Goal: Information Seeking & Learning: Learn about a topic

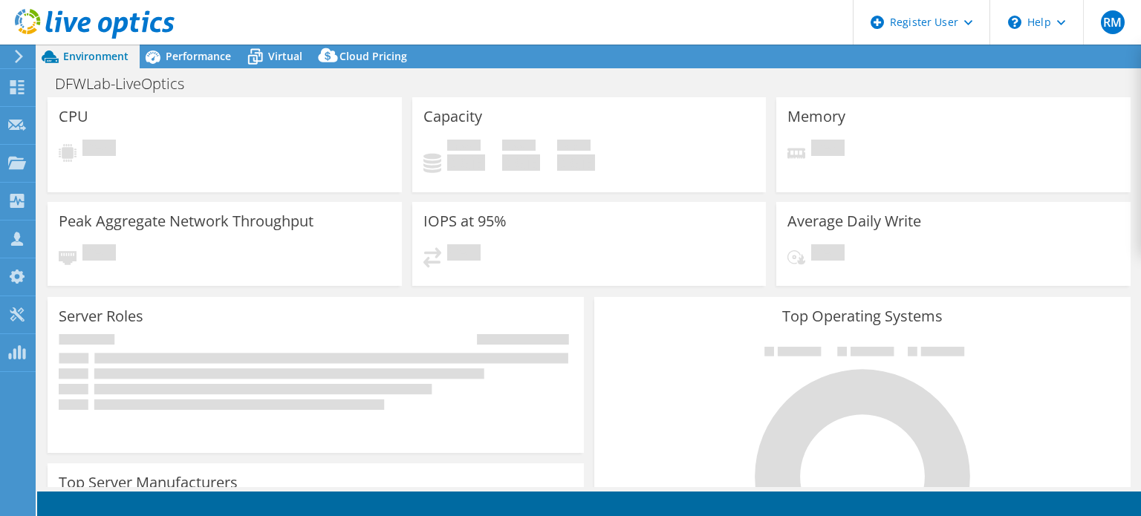
select select "USD"
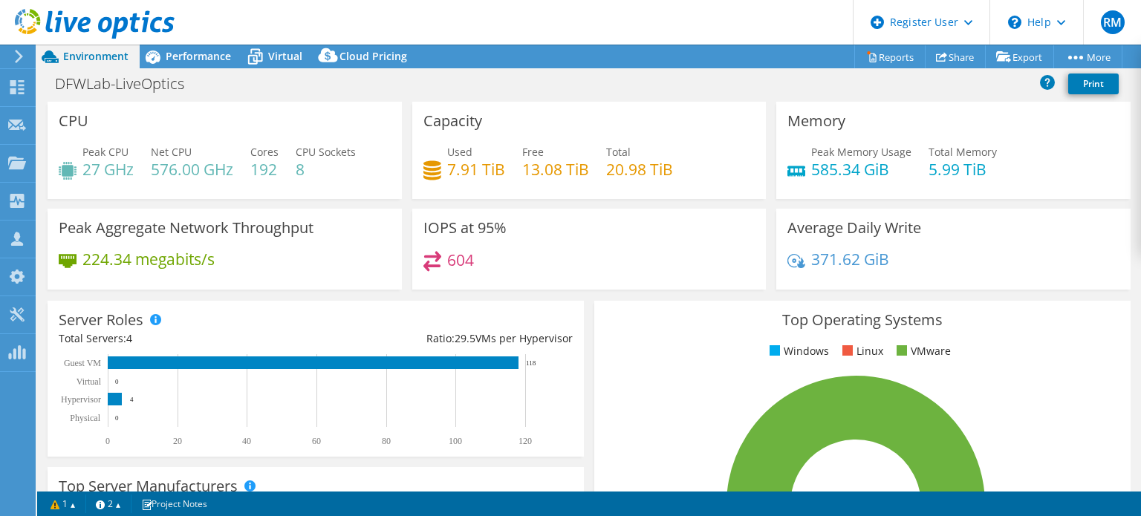
click at [553, 65] on div "Project Actions Project Actions Reports Share Export vSAN ReadyNode Sizer" at bounding box center [589, 57] width 1104 height 24
drag, startPoint x: 553, startPoint y: 65, endPoint x: 498, endPoint y: 45, distance: 58.8
click at [498, 45] on div "RM Dell User [PERSON_NAME] [PERSON_NAME][EMAIL_ADDRESS][PERSON_NAME][DOMAIN_NAM…" at bounding box center [570, 258] width 1141 height 516
drag, startPoint x: 498, startPoint y: 45, endPoint x: 466, endPoint y: 36, distance: 33.0
click at [466, 36] on header "RM Dell User [PERSON_NAME] [PERSON_NAME][EMAIL_ADDRESS][PERSON_NAME][DOMAIN_NAM…" at bounding box center [570, 22] width 1141 height 45
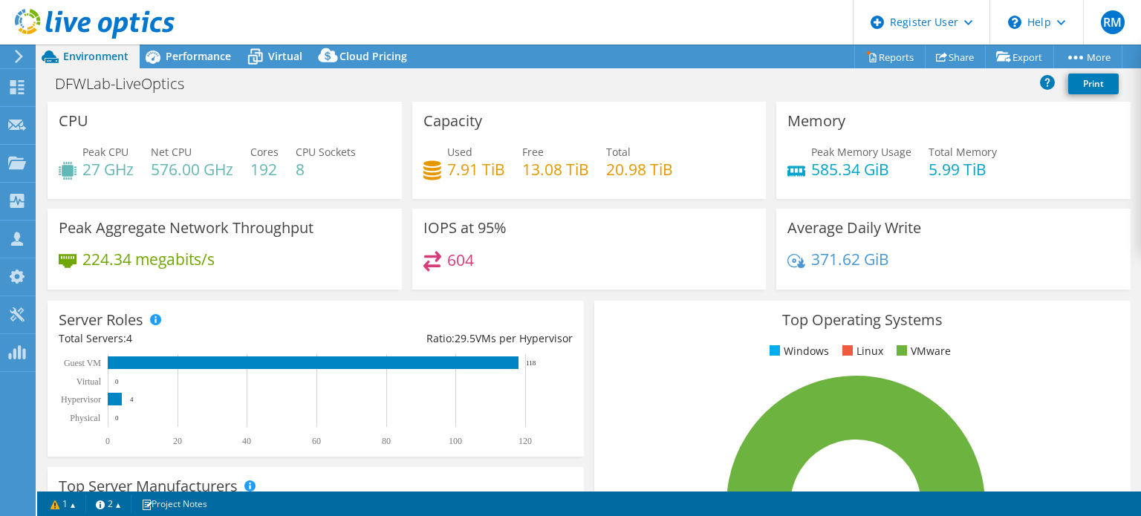
click at [602, 71] on div "DFWLab-LiveOptics Print" at bounding box center [589, 83] width 1104 height 27
click at [215, 53] on span "Performance" at bounding box center [198, 56] width 65 height 14
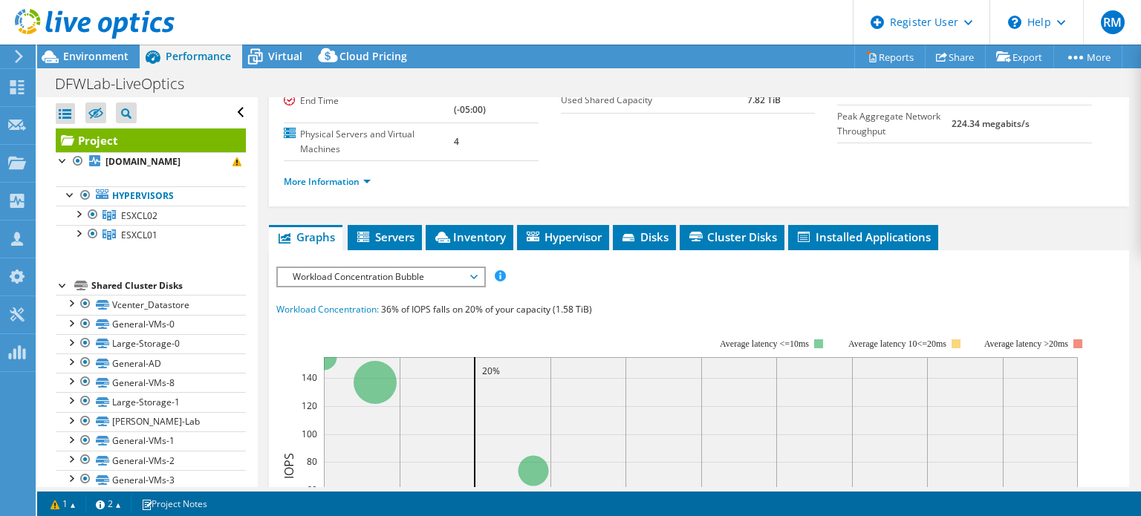
scroll to position [187, 0]
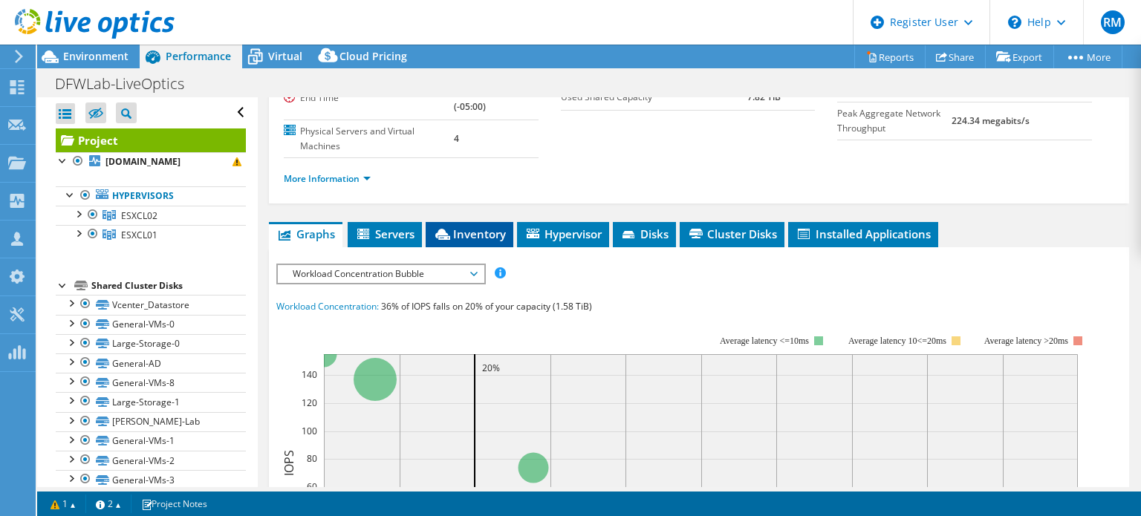
click at [440, 239] on li "Inventory" at bounding box center [470, 234] width 88 height 25
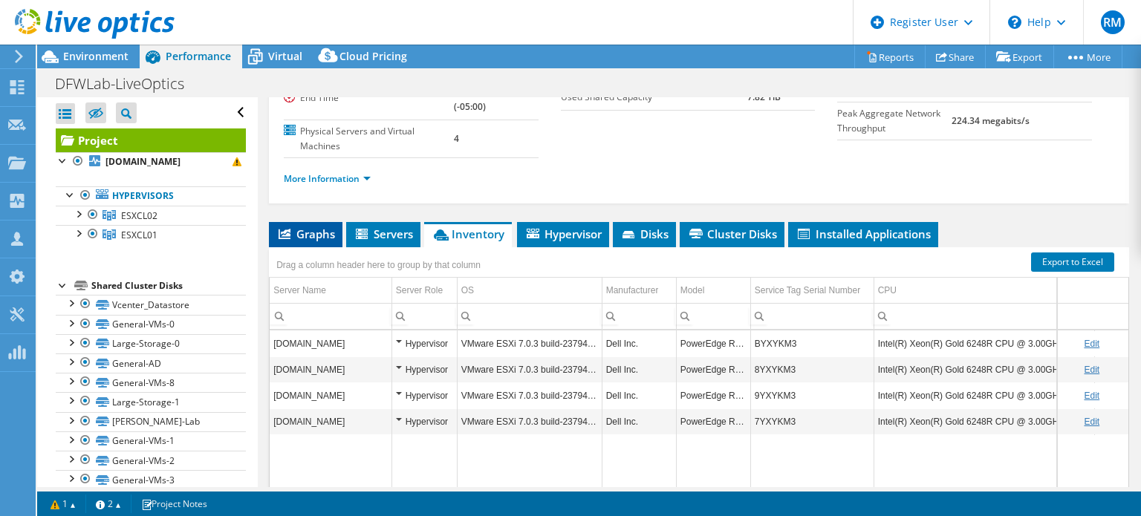
click at [321, 234] on span "Graphs" at bounding box center [305, 234] width 59 height 15
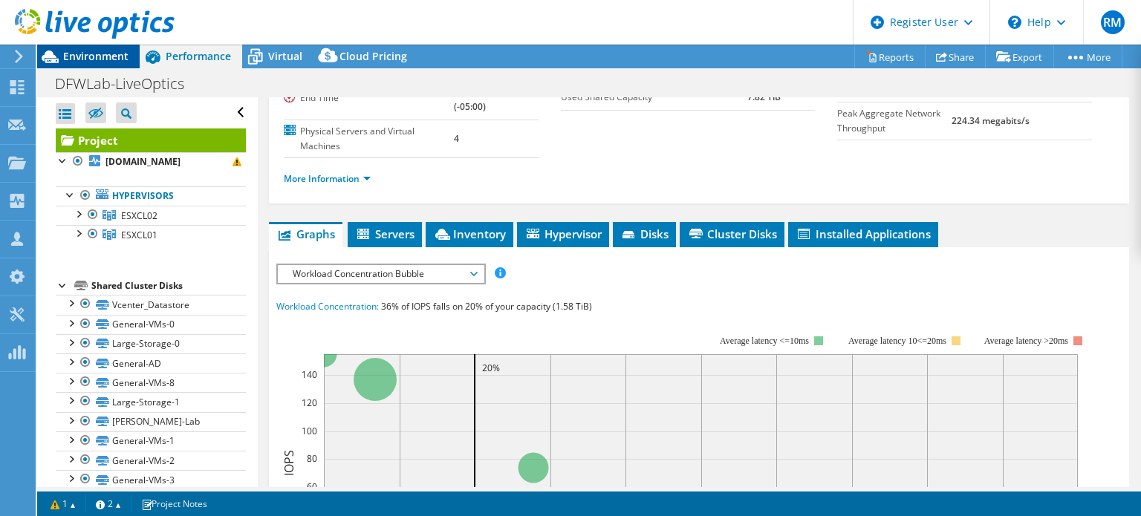
click at [114, 66] on div "Environment" at bounding box center [88, 57] width 103 height 24
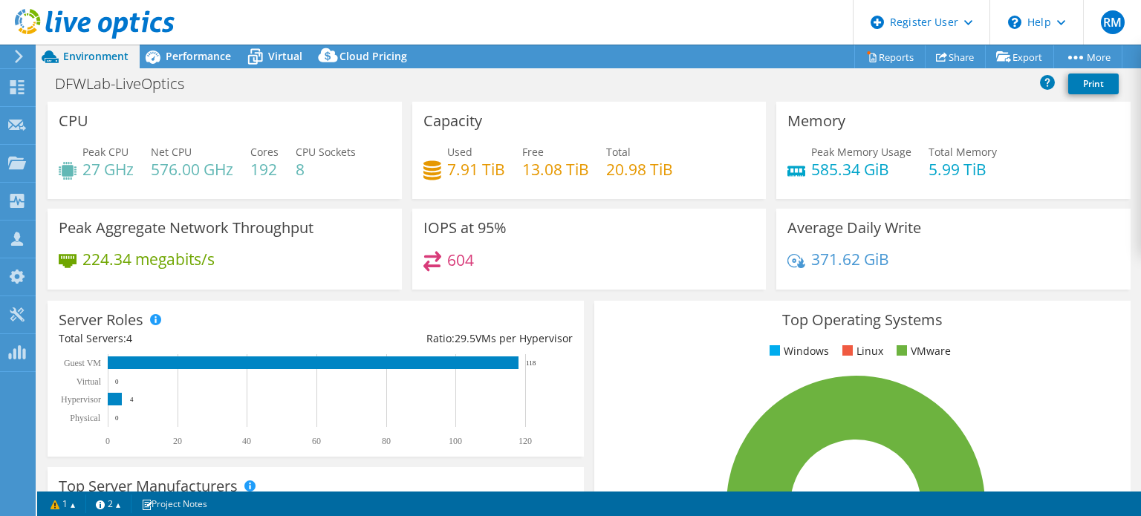
click at [393, 88] on div "DFWLab-LiveOptics Print" at bounding box center [589, 83] width 1104 height 27
drag, startPoint x: 496, startPoint y: 47, endPoint x: 448, endPoint y: 25, distance: 53.2
click at [448, 25] on header "RM Dell User [PERSON_NAME] [PERSON_NAME][EMAIL_ADDRESS][PERSON_NAME][DOMAIN_NAM…" at bounding box center [570, 22] width 1141 height 45
click at [197, 66] on div "Performance" at bounding box center [191, 57] width 103 height 24
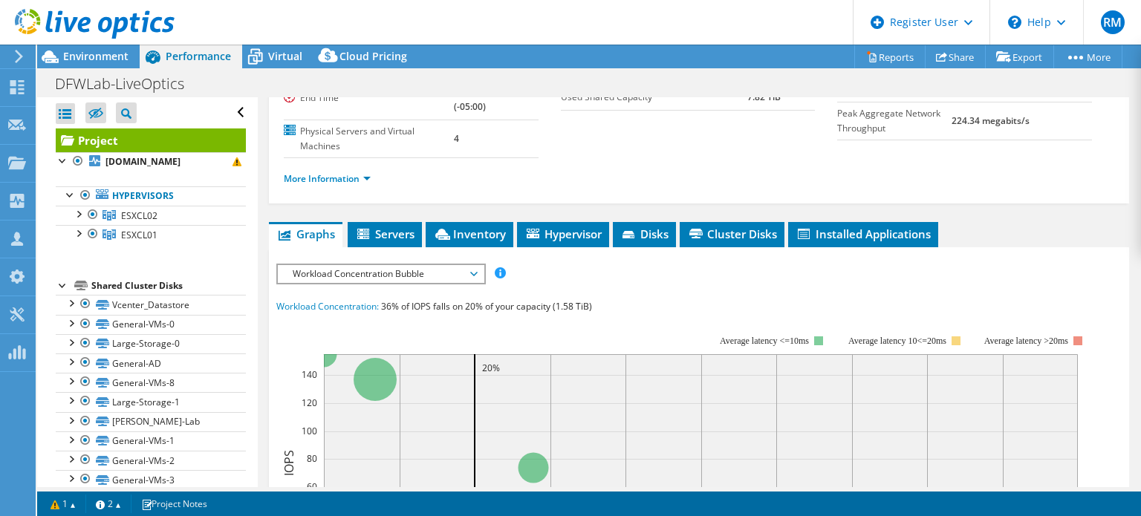
scroll to position [0, 0]
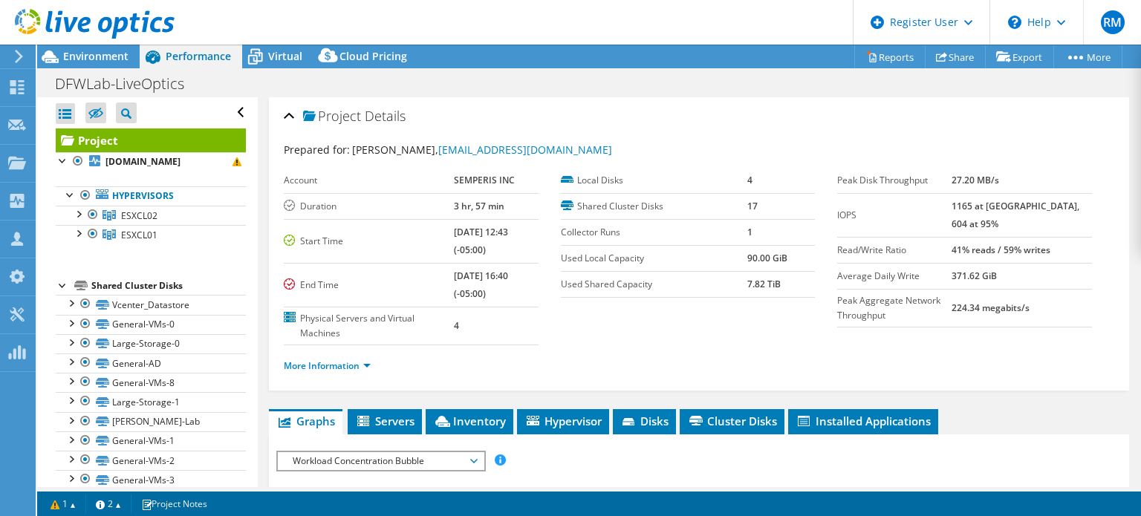
drag, startPoint x: 532, startPoint y: 37, endPoint x: 460, endPoint y: 29, distance: 72.5
click at [460, 29] on header "RM Dell User [PERSON_NAME] [PERSON_NAME][EMAIL_ADDRESS][PERSON_NAME][DOMAIN_NAM…" at bounding box center [570, 22] width 1141 height 45
click at [325, 373] on div "More Information" at bounding box center [699, 366] width 830 height 42
click at [363, 364] on link "More Information" at bounding box center [327, 366] width 87 height 13
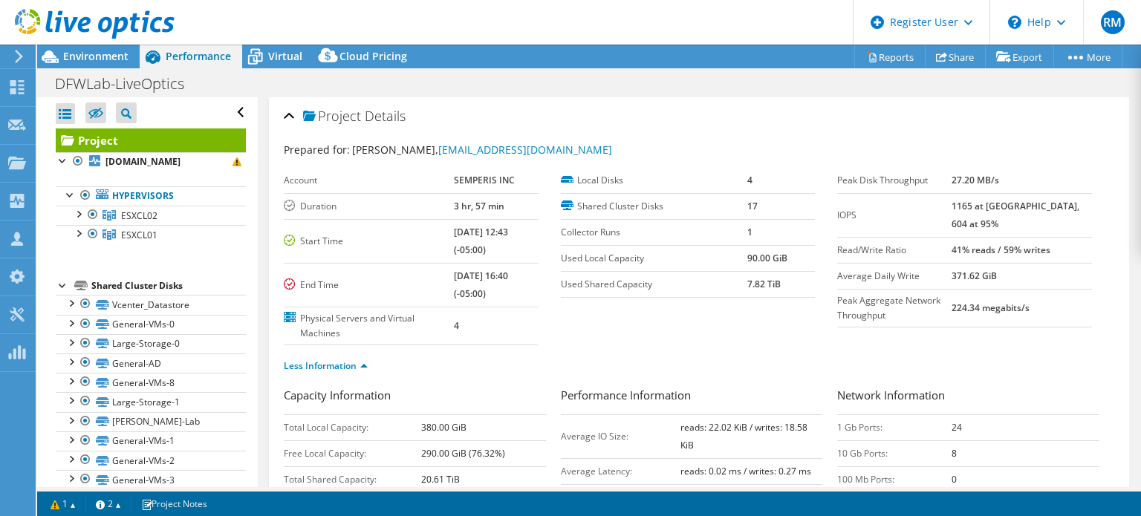
click at [497, 354] on ul "Less Information" at bounding box center [699, 364] width 830 height 20
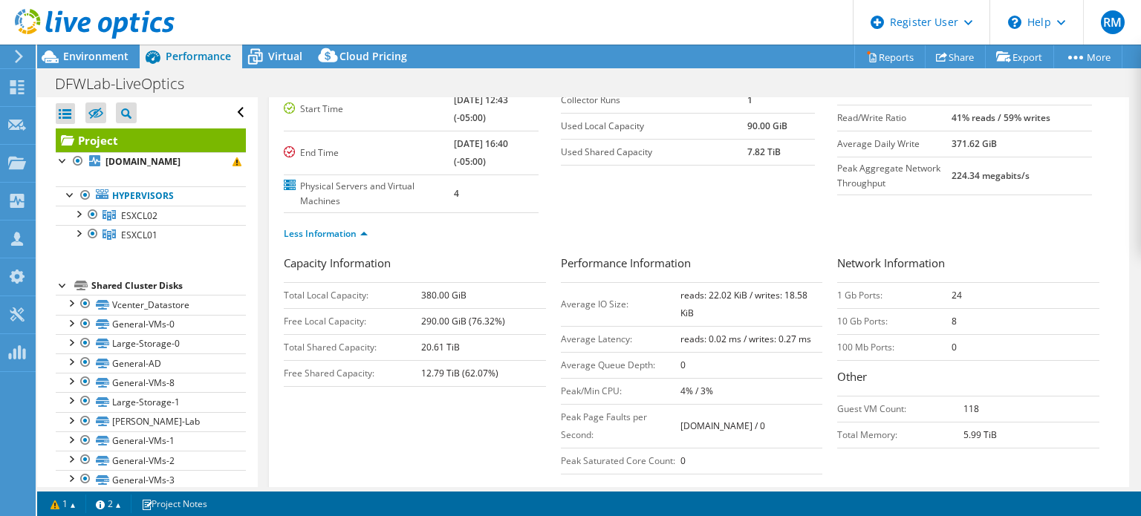
scroll to position [133, 0]
click at [362, 235] on link "Less Information" at bounding box center [326, 233] width 84 height 13
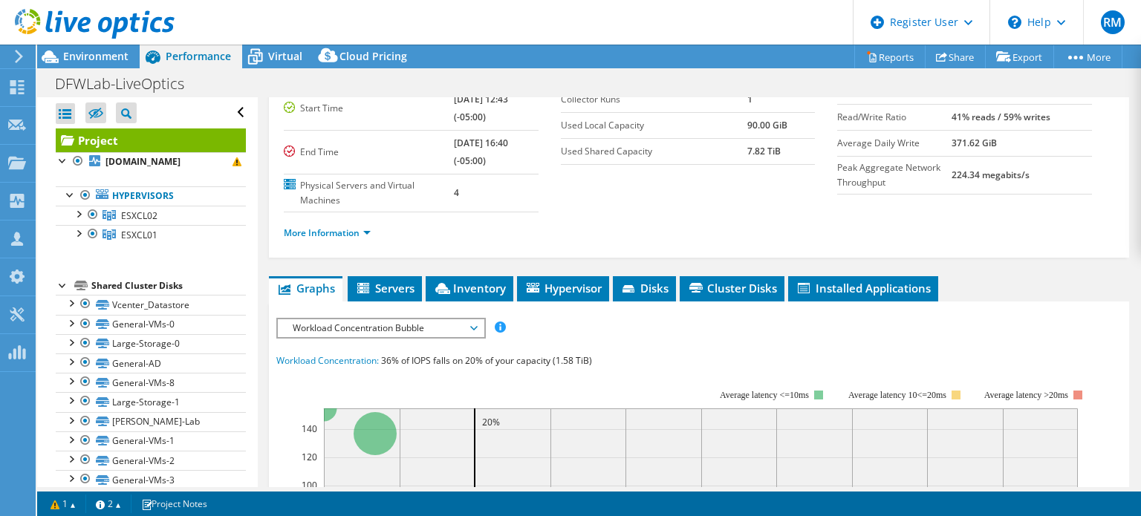
drag, startPoint x: 553, startPoint y: 224, endPoint x: 493, endPoint y: 221, distance: 60.2
click at [493, 221] on ul "More Information" at bounding box center [699, 231] width 830 height 20
click at [616, 176] on section "Account SEMPERIS INC Duration 3 hr, 57 min Start Time [DATE] 12:43 (-05:00) End…" at bounding box center [560, 124] width 553 height 178
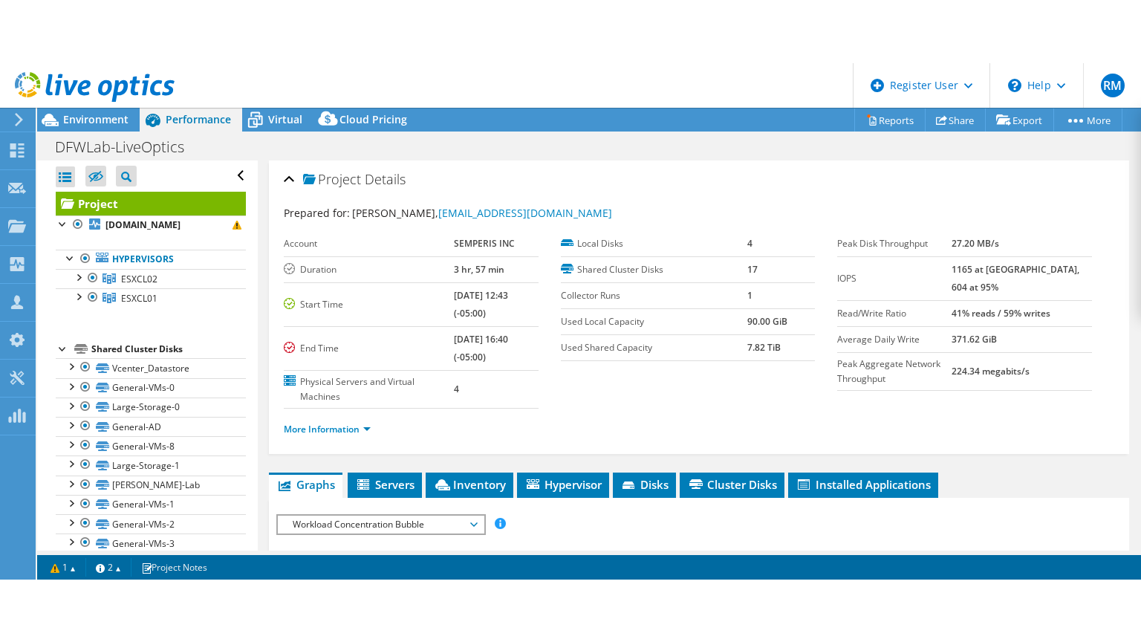
scroll to position [0, 0]
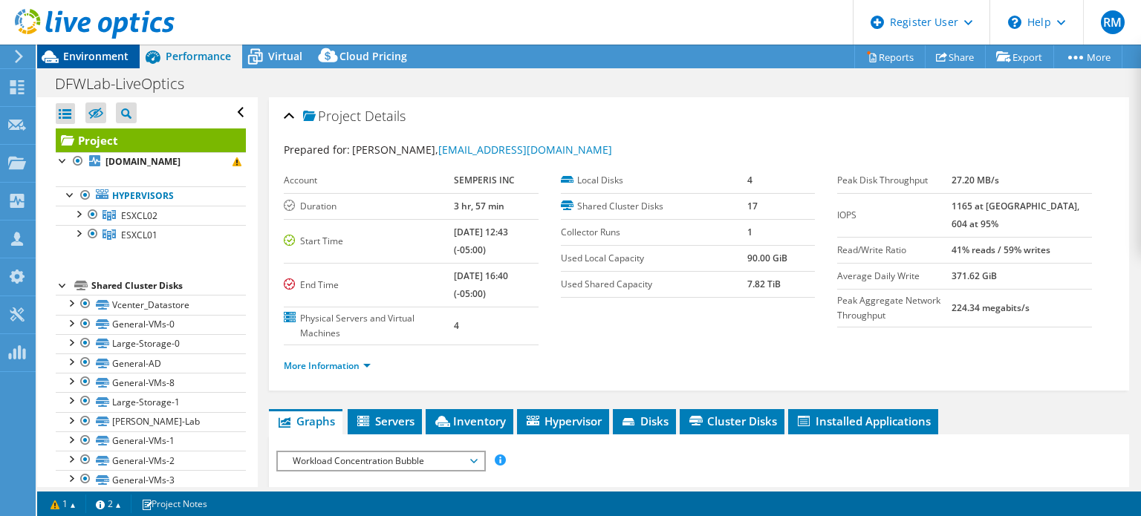
click at [82, 53] on span "Environment" at bounding box center [95, 56] width 65 height 14
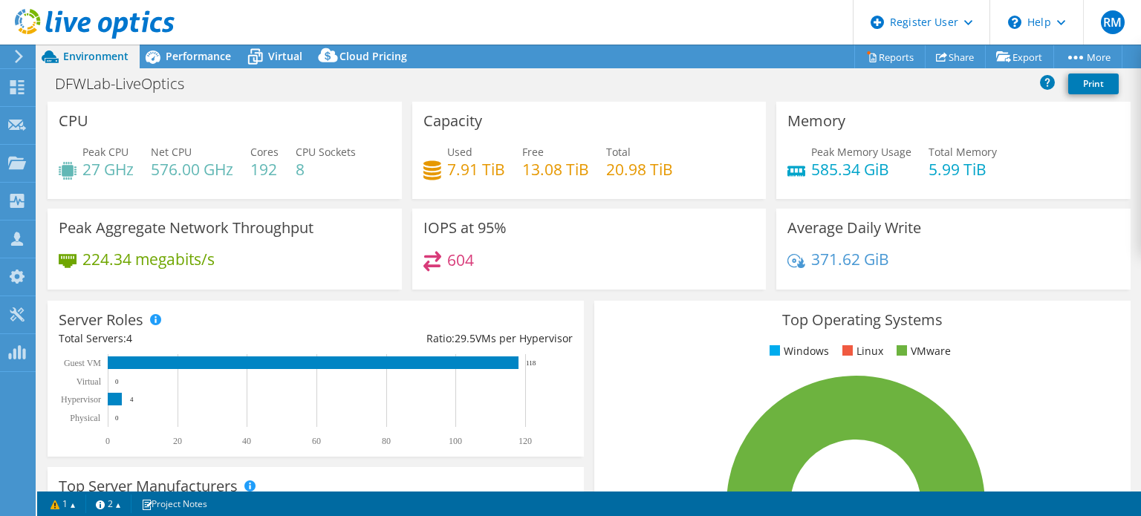
drag, startPoint x: 516, startPoint y: 46, endPoint x: 454, endPoint y: 41, distance: 61.9
click at [454, 41] on header "RM Dell User [PERSON_NAME] [PERSON_NAME][EMAIL_ADDRESS][PERSON_NAME][DOMAIN_NAM…" at bounding box center [570, 22] width 1141 height 45
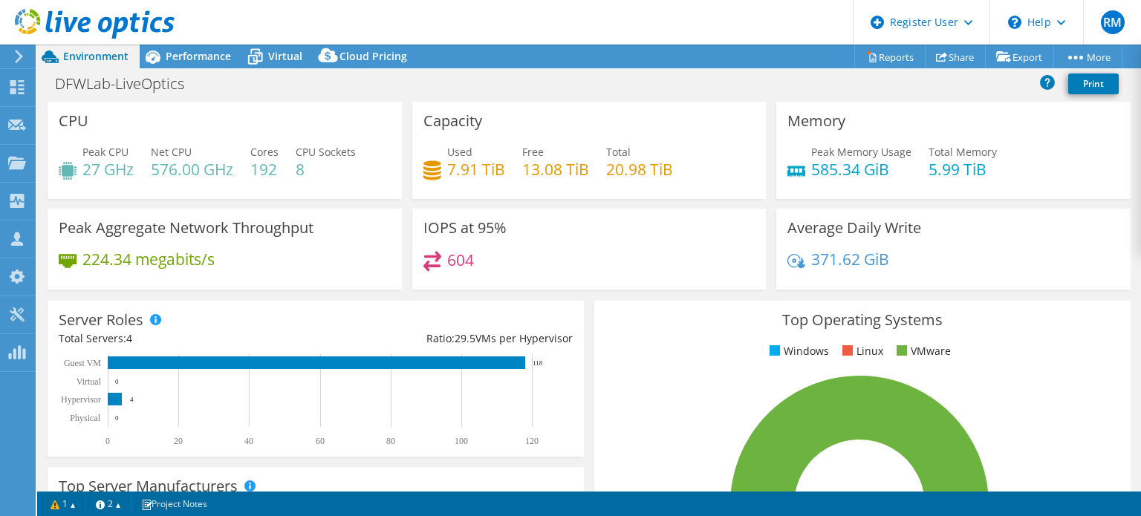
click at [494, 36] on header "RM Dell User [PERSON_NAME] [PERSON_NAME][EMAIL_ADDRESS][PERSON_NAME][DOMAIN_NAM…" at bounding box center [570, 22] width 1141 height 45
click at [446, 109] on div "Capacity Used 7.91 TiB Free 13.08 TiB Total 20.98 TiB" at bounding box center [589, 150] width 354 height 97
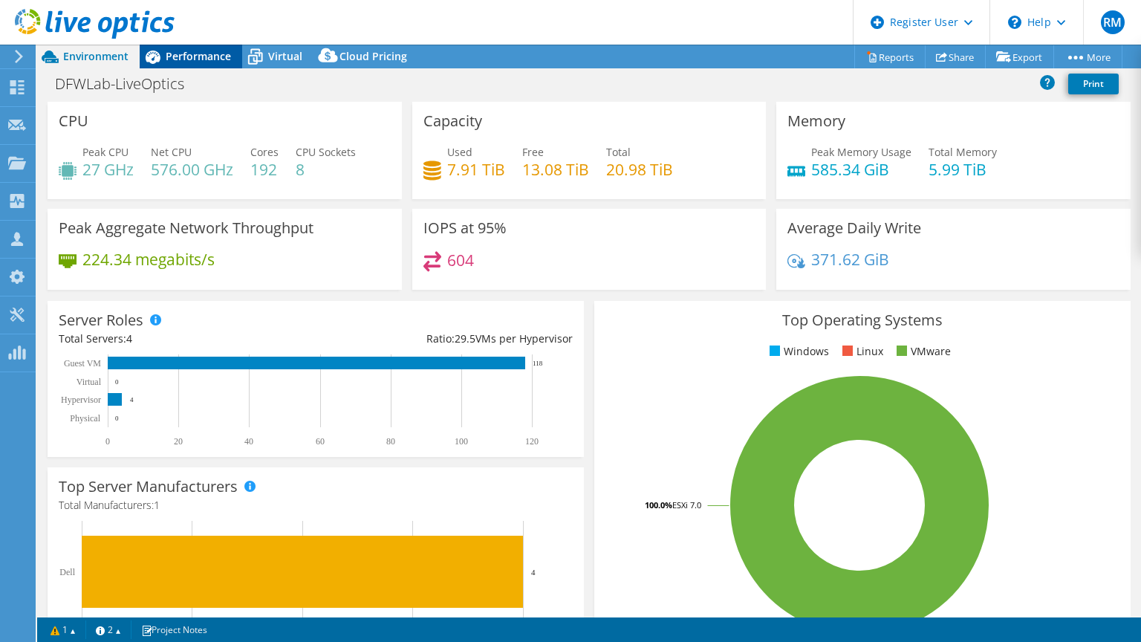
click at [212, 51] on span "Performance" at bounding box center [198, 56] width 65 height 14
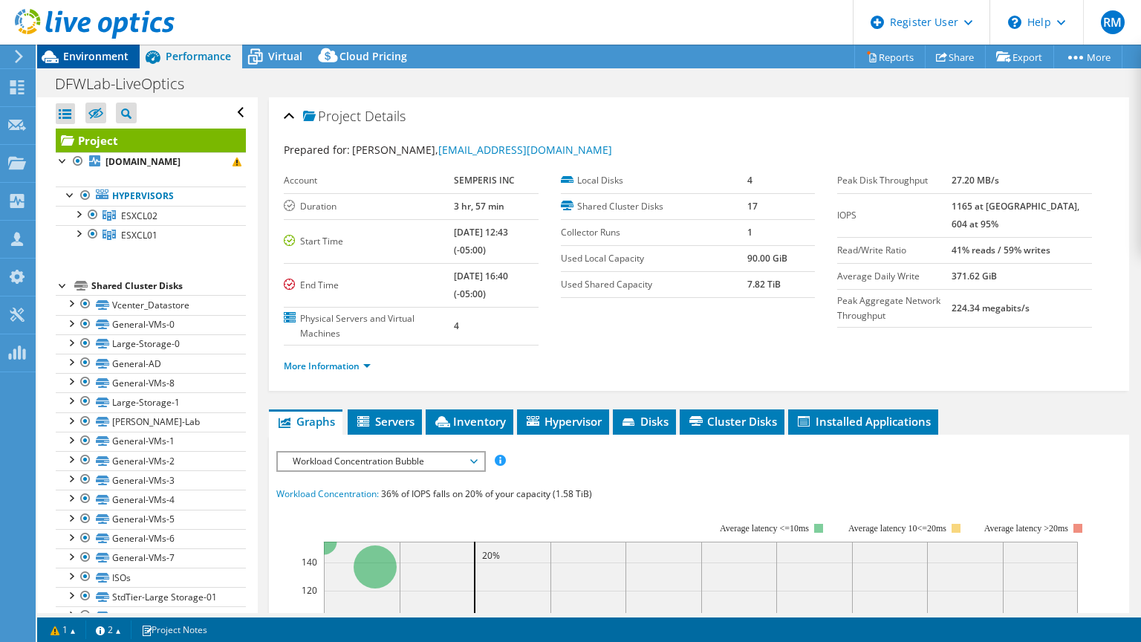
click at [133, 61] on div "Environment" at bounding box center [88, 57] width 103 height 24
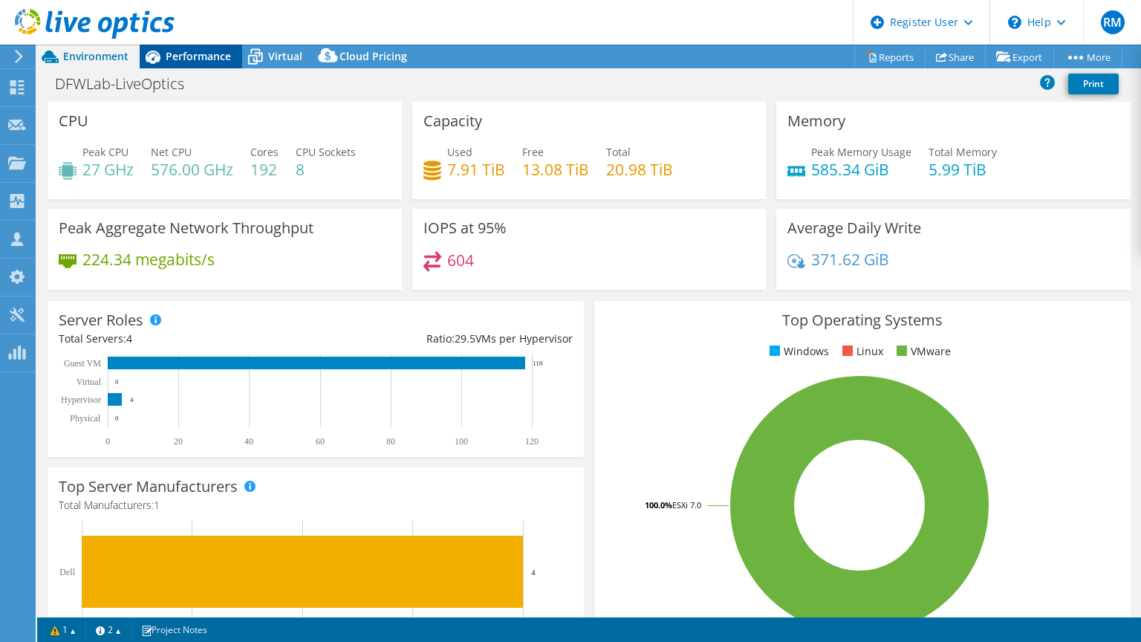
click at [212, 56] on span "Performance" at bounding box center [198, 56] width 65 height 14
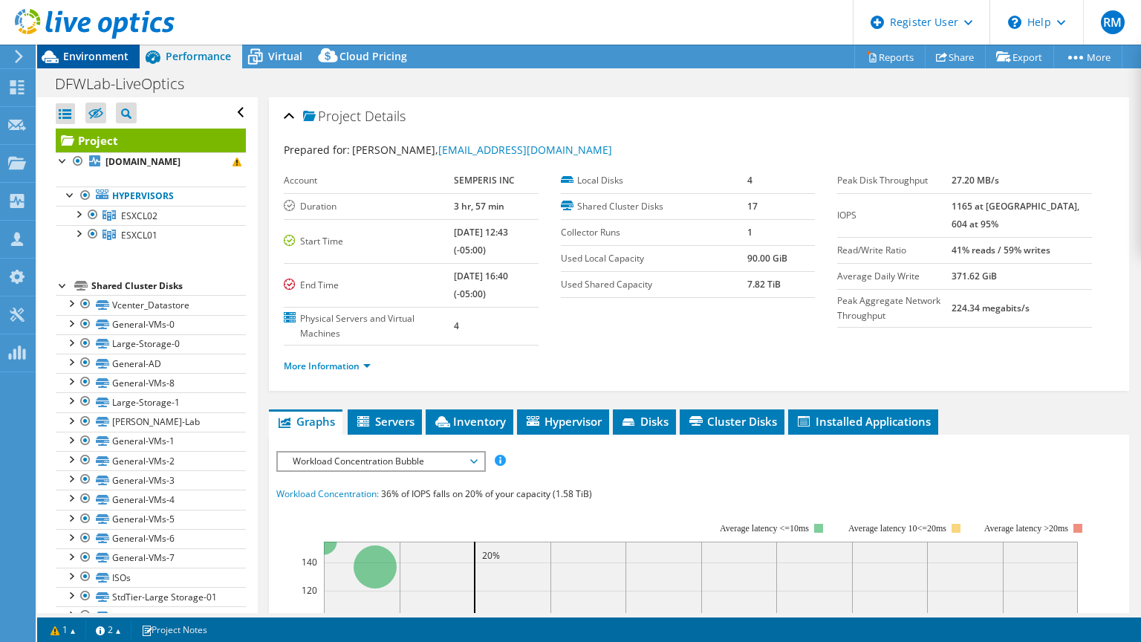
click at [134, 63] on div "Environment" at bounding box center [88, 57] width 103 height 24
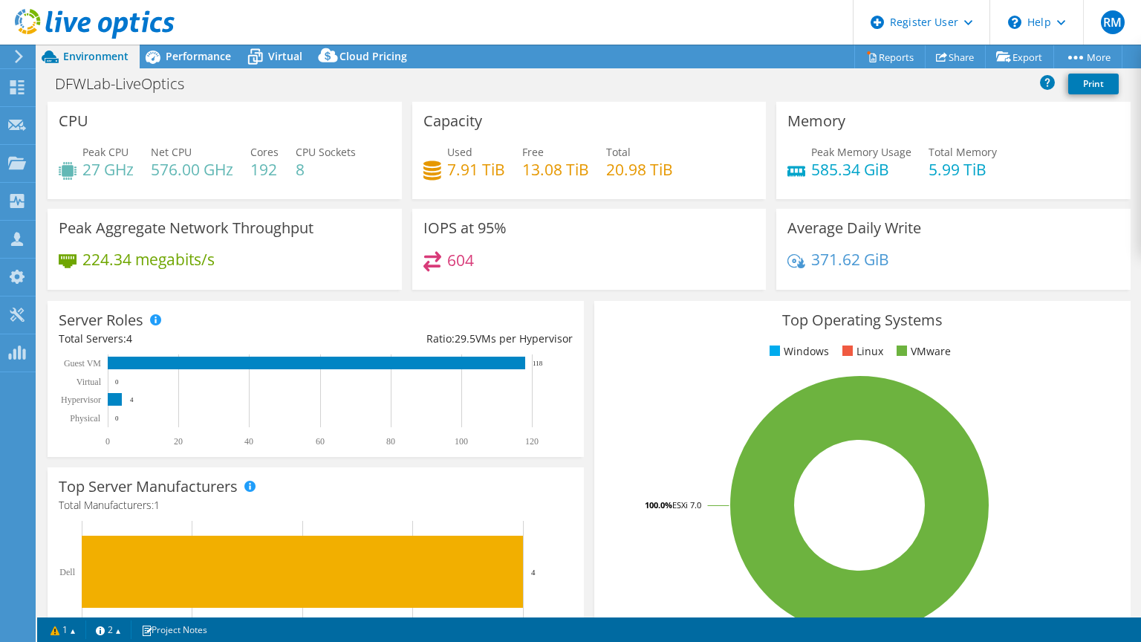
click at [705, 222] on div "IOPS at 95% 604" at bounding box center [589, 249] width 354 height 81
click at [670, 211] on div "IOPS at 95% 604" at bounding box center [589, 249] width 354 height 81
click at [198, 50] on span "Performance" at bounding box center [198, 56] width 65 height 14
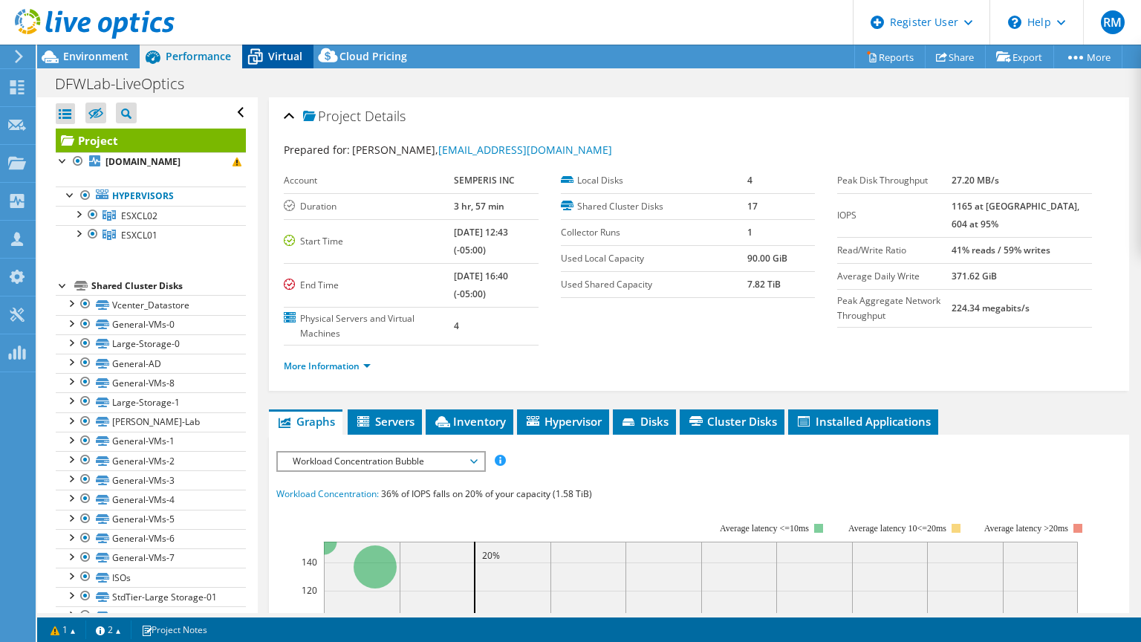
click at [261, 52] on icon at bounding box center [255, 57] width 26 height 26
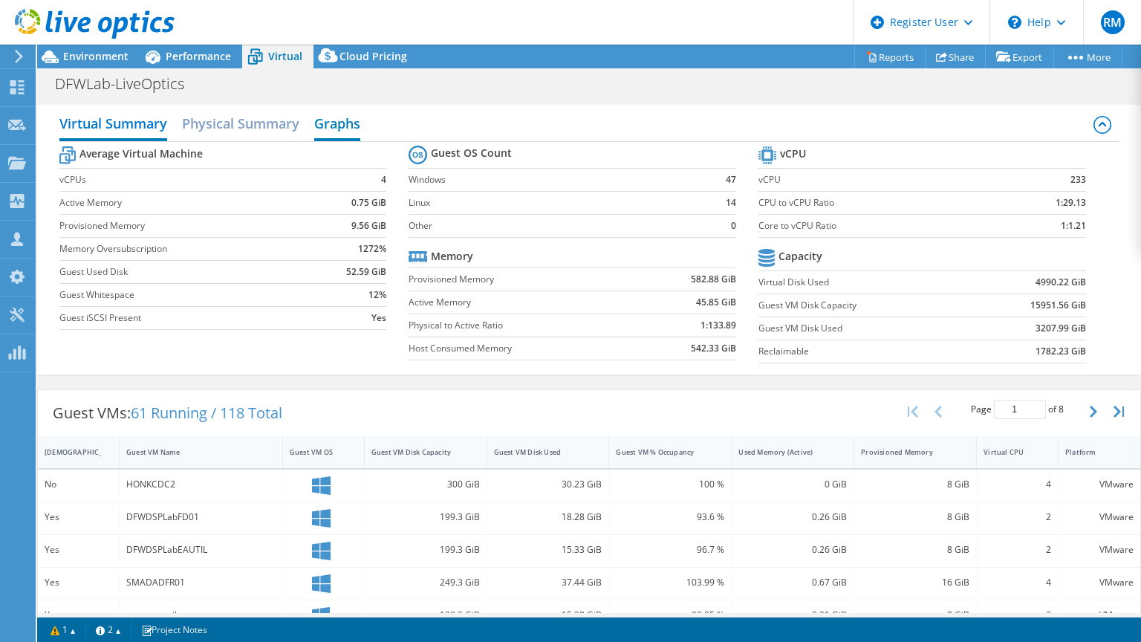
click at [318, 126] on h2 "Graphs" at bounding box center [337, 124] width 46 height 33
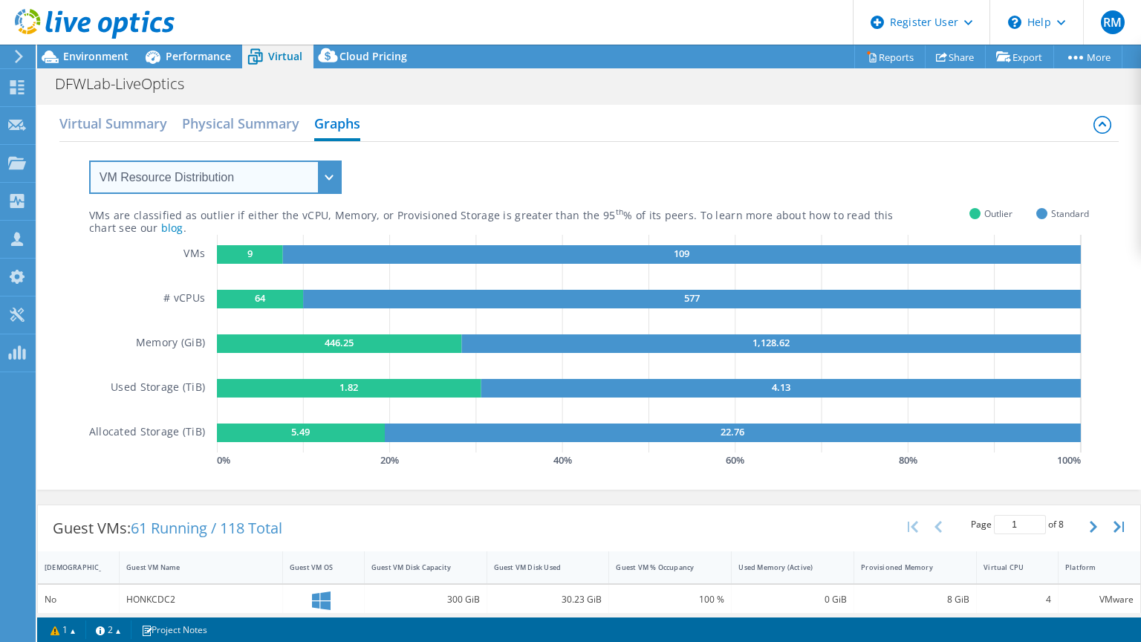
click at [306, 180] on select "VM Resource Distribution Provisioning Contrast Over Provisioning" at bounding box center [215, 176] width 253 height 33
select select "Over Provisioning"
click at [89, 160] on select "VM Resource Distribution Provisioning Contrast Over Provisioning" at bounding box center [215, 176] width 253 height 33
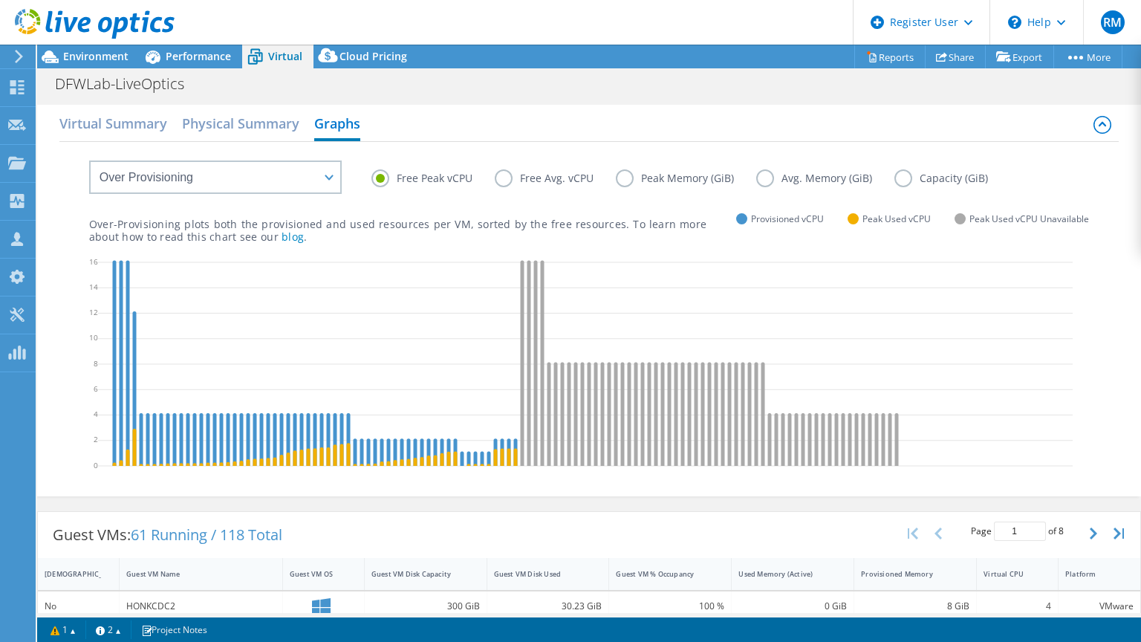
click at [901, 172] on label "Capacity (GiB)" at bounding box center [952, 178] width 116 height 18
click at [0, 0] on input "Capacity (GiB)" at bounding box center [0, 0] width 0 height 0
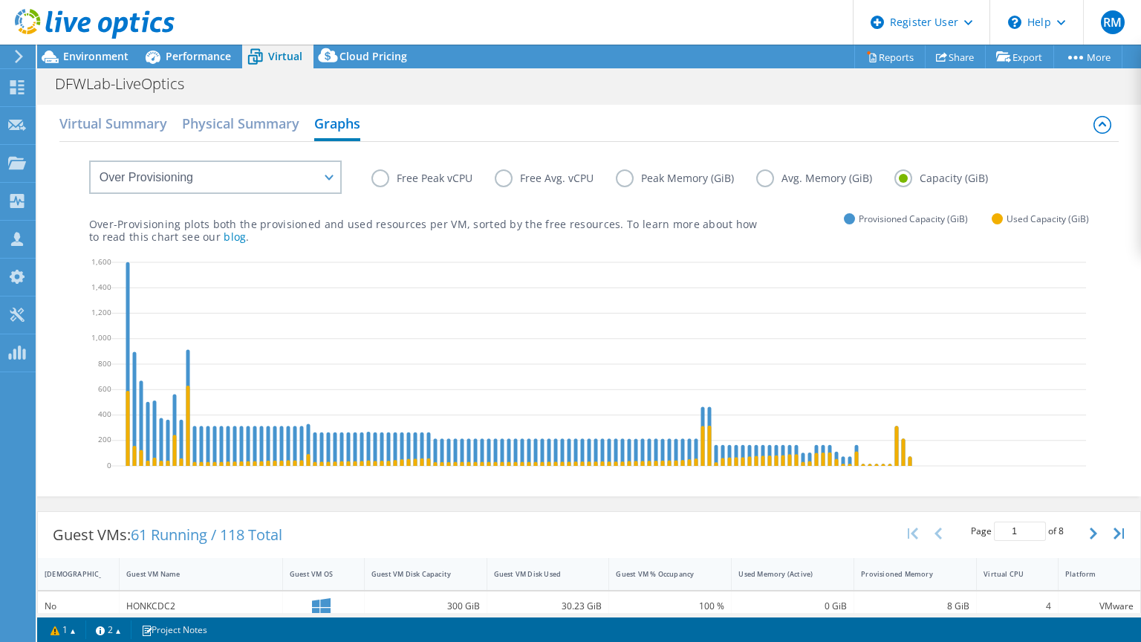
scroll to position [17, 0]
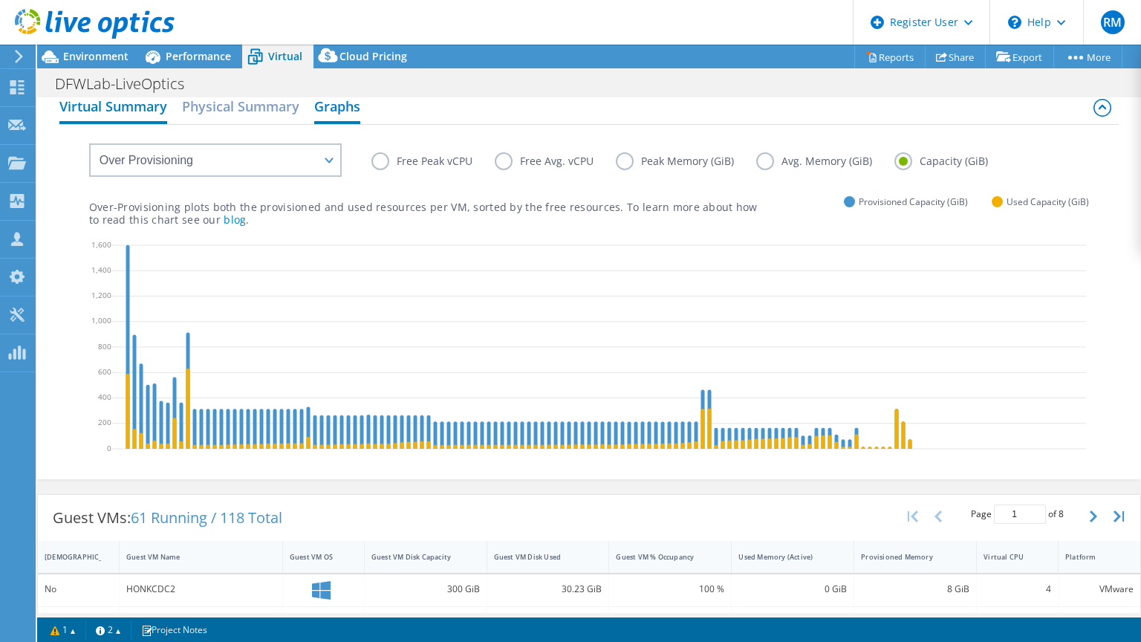
click at [167, 104] on h2 "Virtual Summary" at bounding box center [113, 107] width 108 height 33
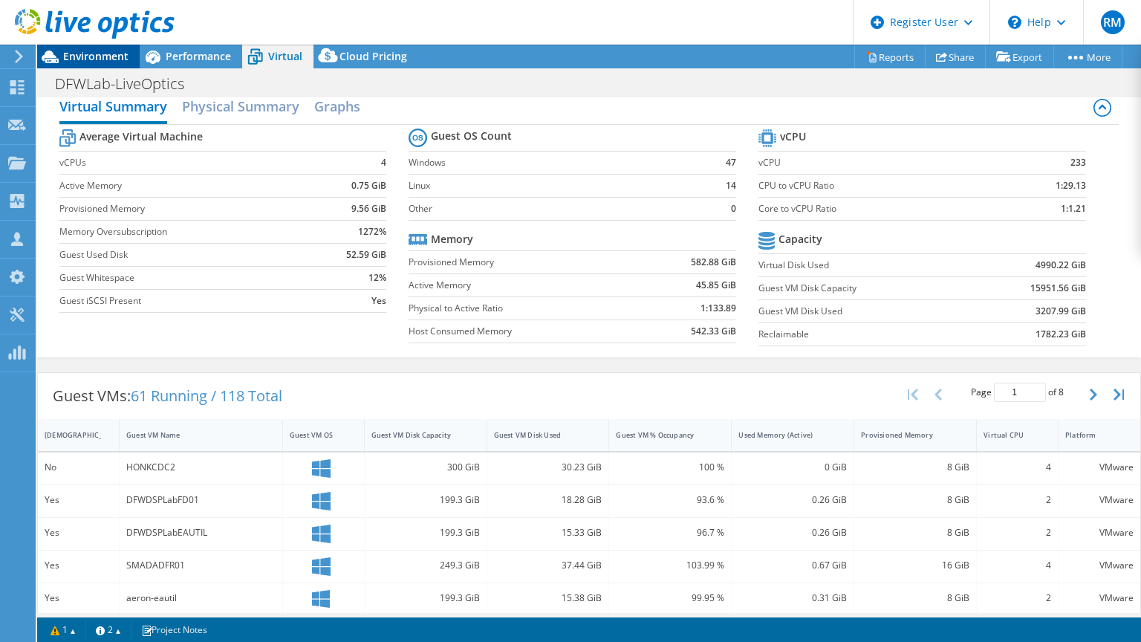
click at [131, 60] on div "Environment" at bounding box center [88, 57] width 103 height 24
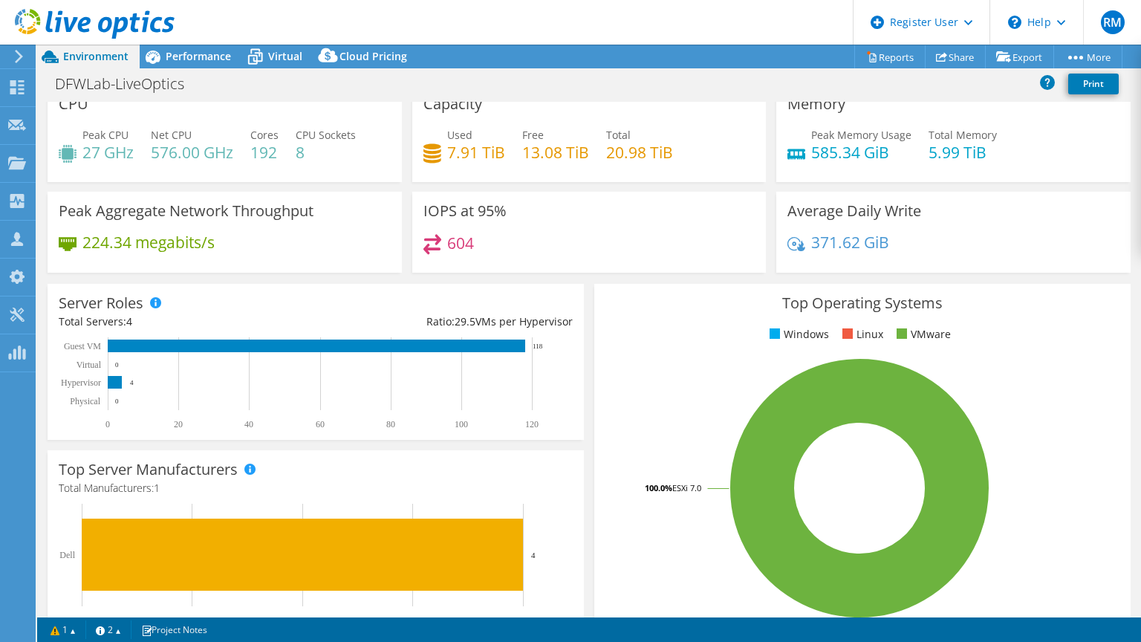
click at [428, 143] on icon at bounding box center [432, 154] width 18 height 22
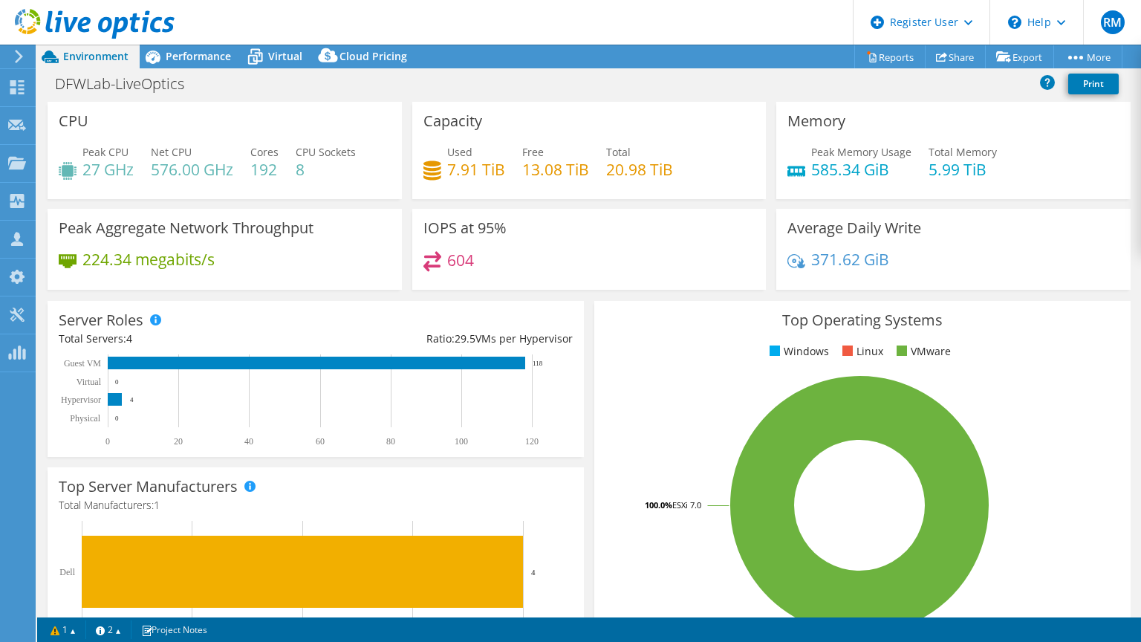
click at [537, 299] on div "Server Roles Physical Servers represent bare metal servers that were targets of…" at bounding box center [315, 379] width 547 height 166
click at [585, 211] on div "IOPS at 95% 604" at bounding box center [589, 249] width 354 height 81
click at [699, 172] on div "Used 7.91 TiB Free 13.08 TiB Total 20.98 TiB" at bounding box center [589, 168] width 332 height 48
click at [512, 66] on div "Project Actions Project Actions Reports Share Export vSAN ReadyNode Sizer" at bounding box center [589, 57] width 1104 height 24
click at [264, 53] on icon at bounding box center [255, 57] width 26 height 26
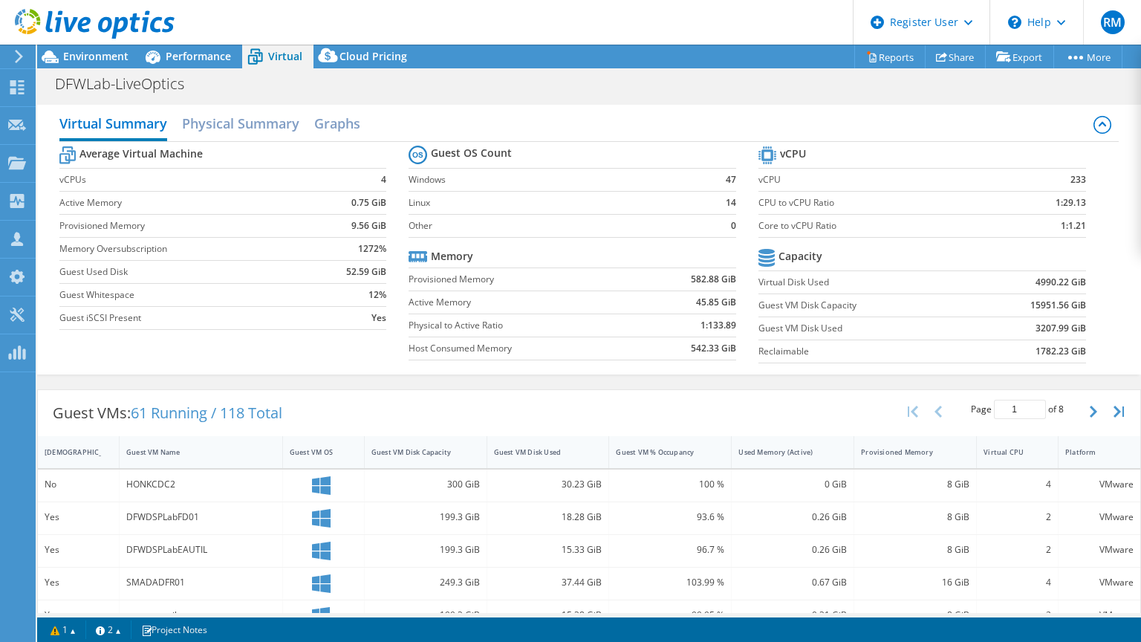
click at [537, 318] on label "Physical to Active Ratio" at bounding box center [525, 325] width 232 height 15
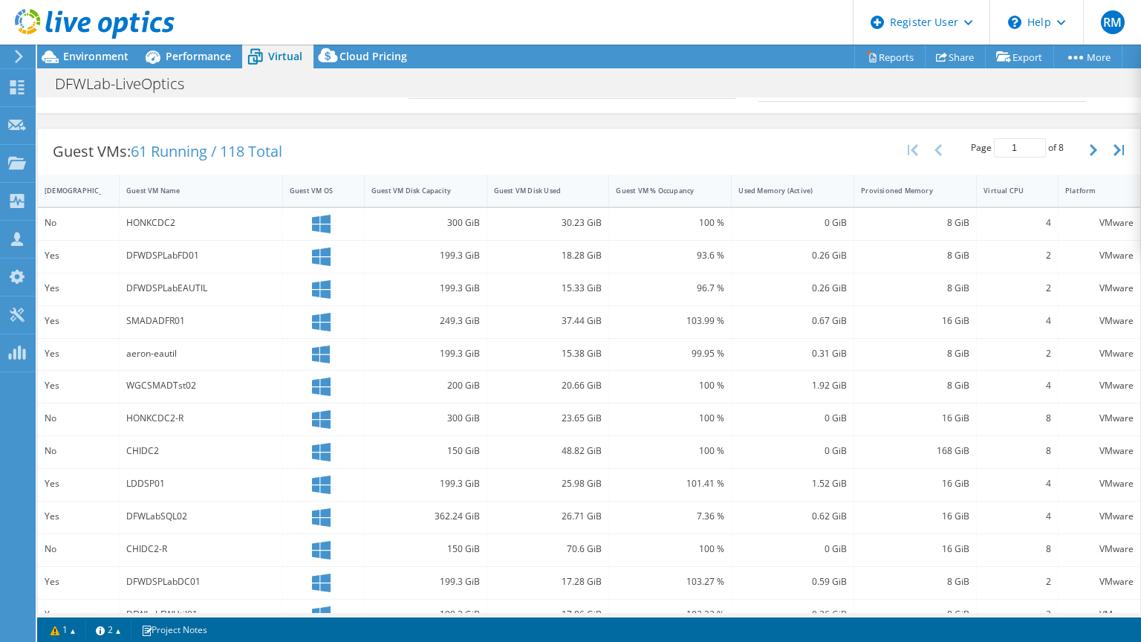
scroll to position [263, 0]
click at [548, 178] on div "Guest VM Disk Used" at bounding box center [539, 189] width 104 height 23
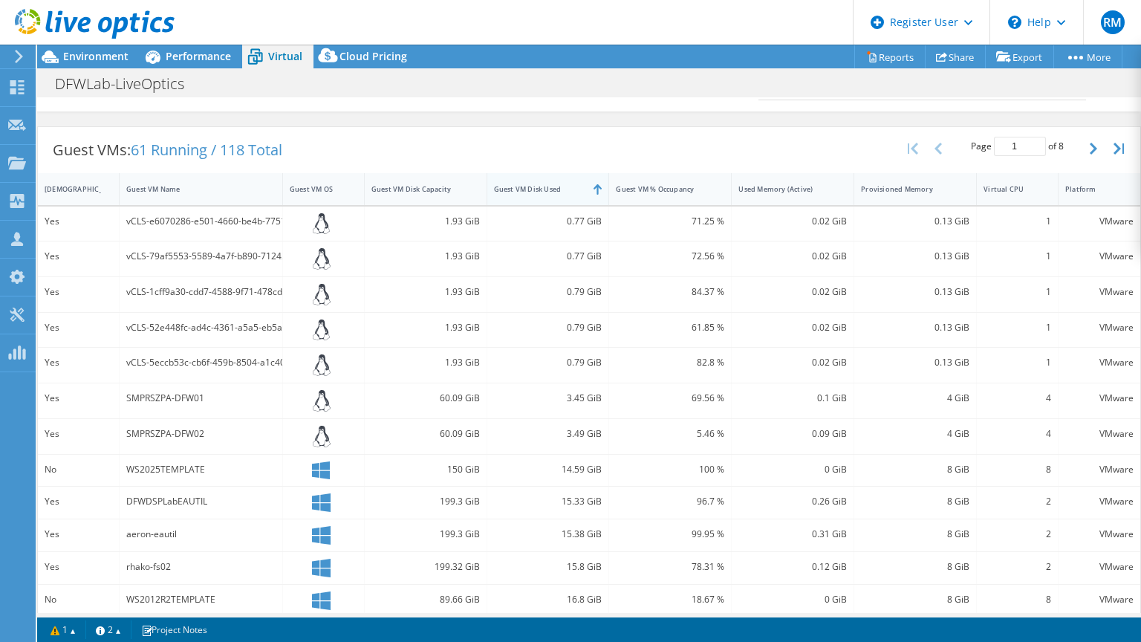
click at [548, 178] on div "Guest VM Disk Used" at bounding box center [539, 189] width 104 height 23
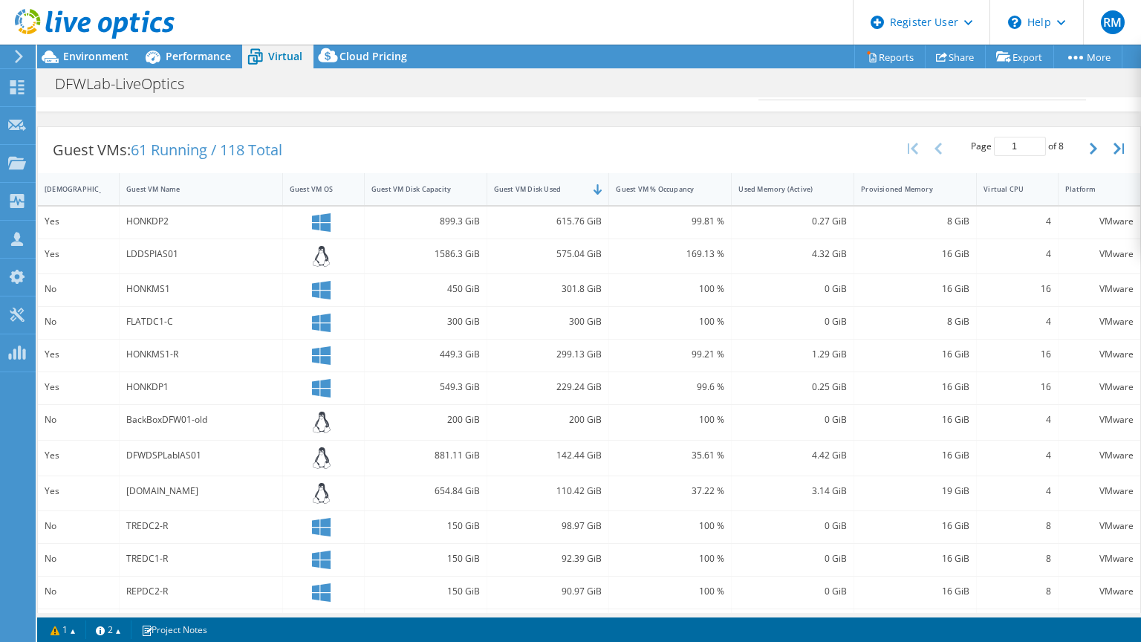
click at [501, 144] on div "Guest VMs: 61 Running / 118 Total Page 1 of 8 5 rows 10 rows 20 rows 25 rows 50…" at bounding box center [589, 150] width 1102 height 46
click at [413, 149] on div "Guest VMs: 61 Running / 118 Total Page 1 of 8 5 rows 10 rows 20 rows 25 rows 50…" at bounding box center [589, 150] width 1102 height 46
click at [570, 137] on div "Guest VMs: 61 Running / 118 Total Page 1 of 8 5 rows 10 rows 20 rows 25 rows 50…" at bounding box center [589, 150] width 1102 height 46
click at [526, 160] on div "Guest VMs: 61 Running / 118 Total Page 1 of 8 5 rows 10 rows 20 rows 25 rows 50…" at bounding box center [589, 150] width 1102 height 46
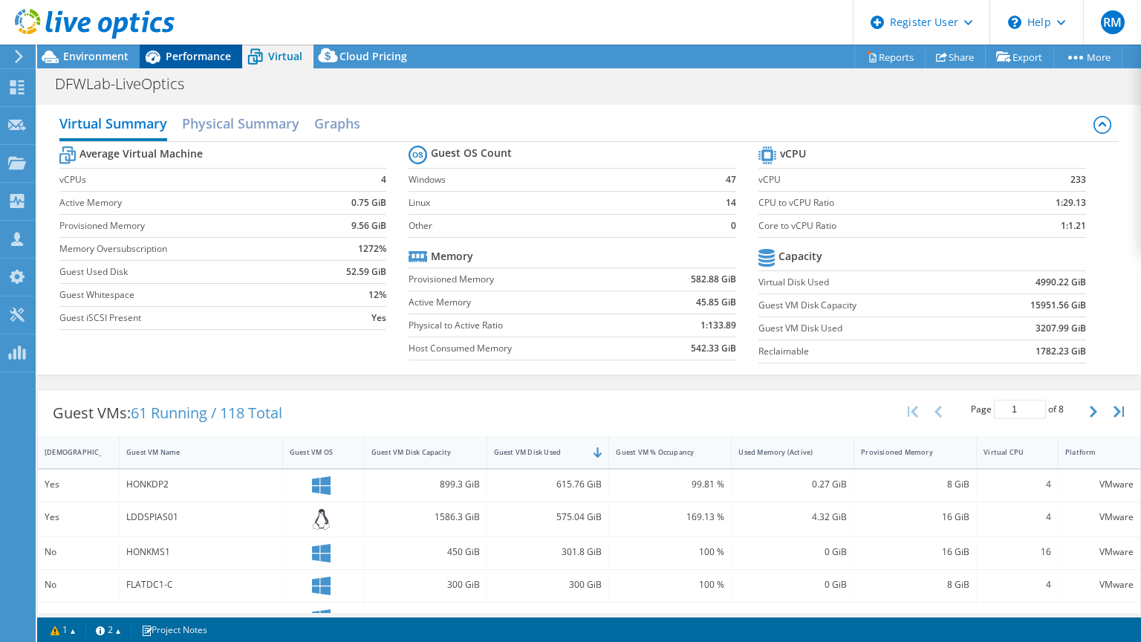
click at [218, 59] on span "Performance" at bounding box center [198, 56] width 65 height 14
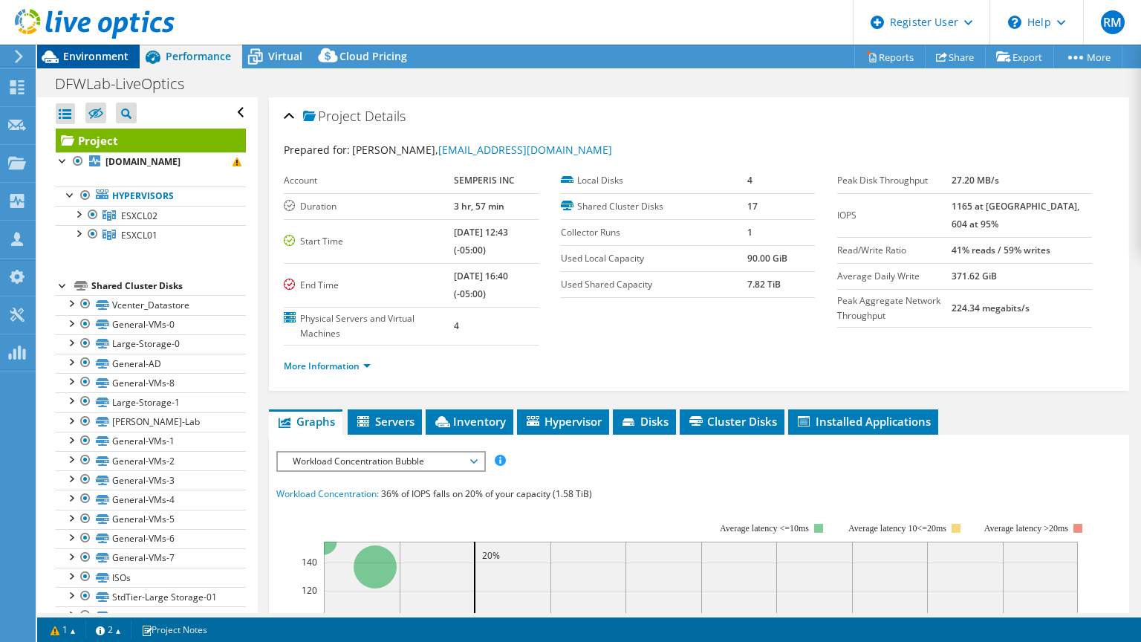
click at [113, 56] on span "Environment" at bounding box center [95, 56] width 65 height 14
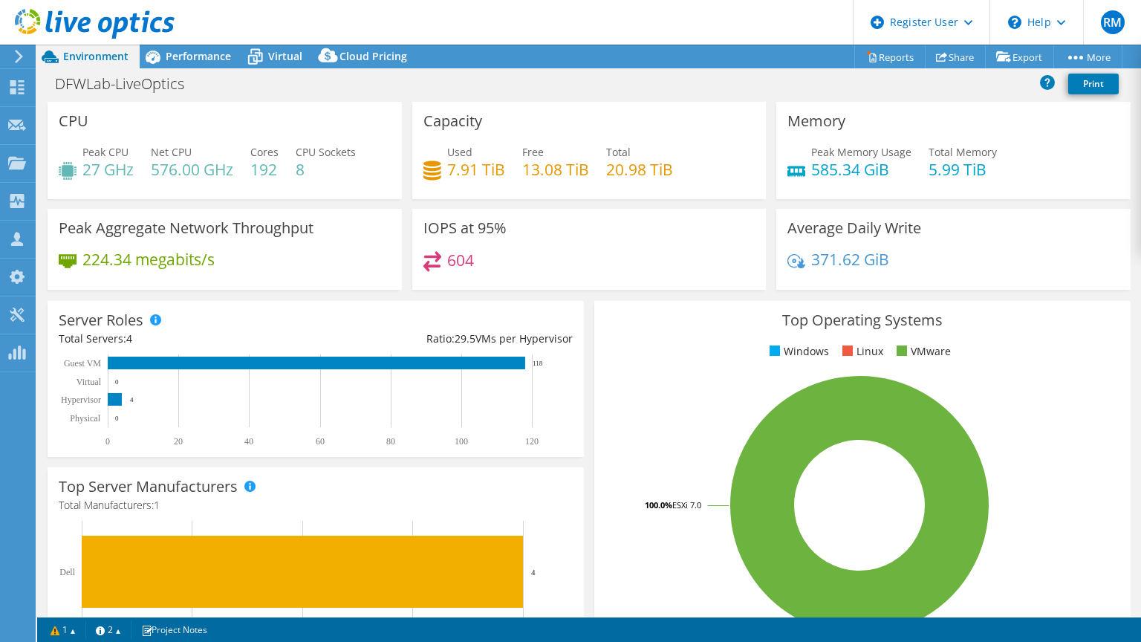
click at [575, 207] on div "Capacity Used 7.91 TiB Free 13.08 TiB Total 20.98 TiB" at bounding box center [589, 155] width 365 height 107
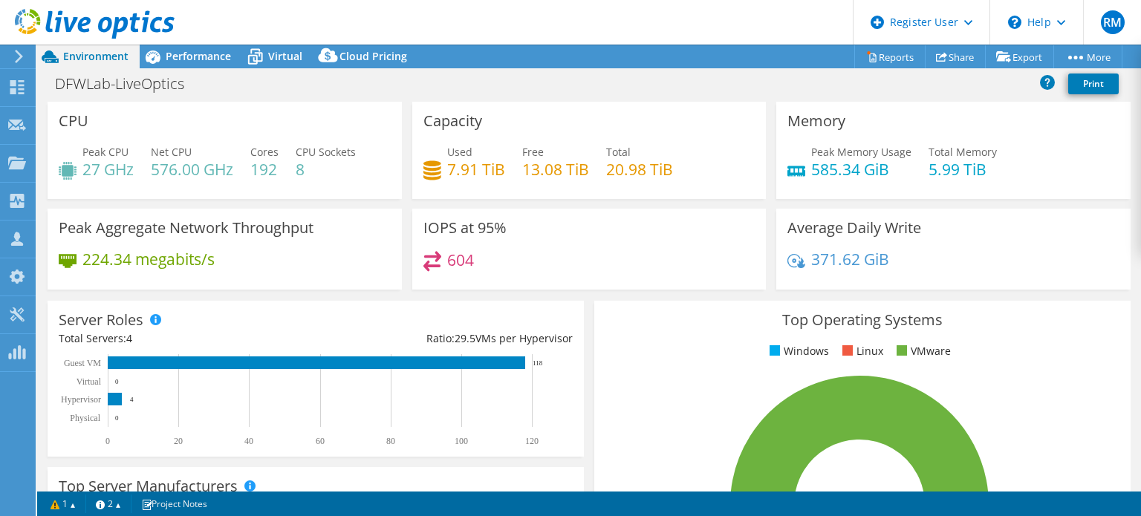
click at [524, 59] on div "Project Actions Project Actions Reports Share Export vSAN ReadyNode Sizer" at bounding box center [589, 57] width 1104 height 24
click at [954, 60] on link "Share" at bounding box center [955, 56] width 61 height 23
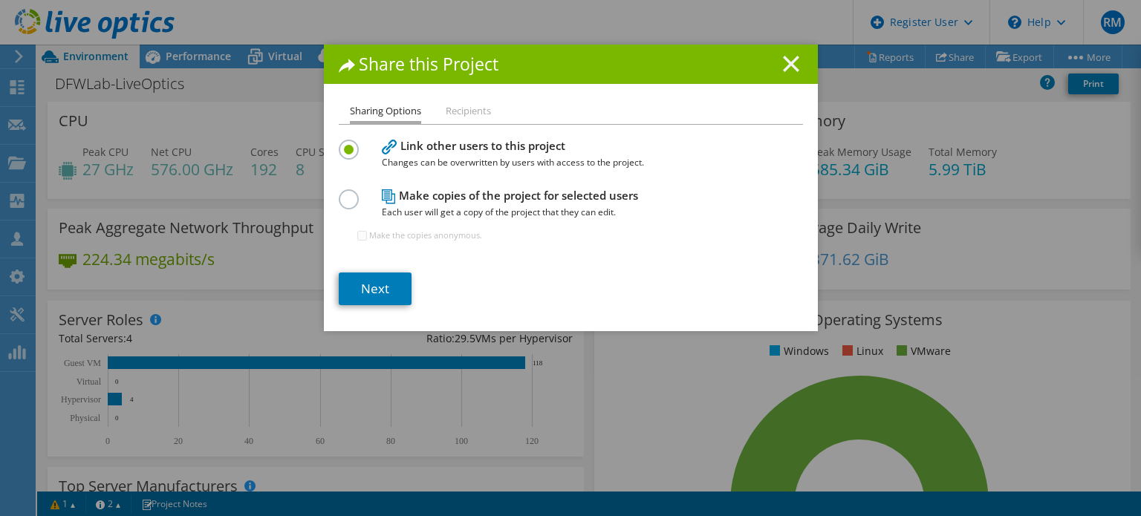
click at [783, 65] on icon at bounding box center [791, 64] width 16 height 16
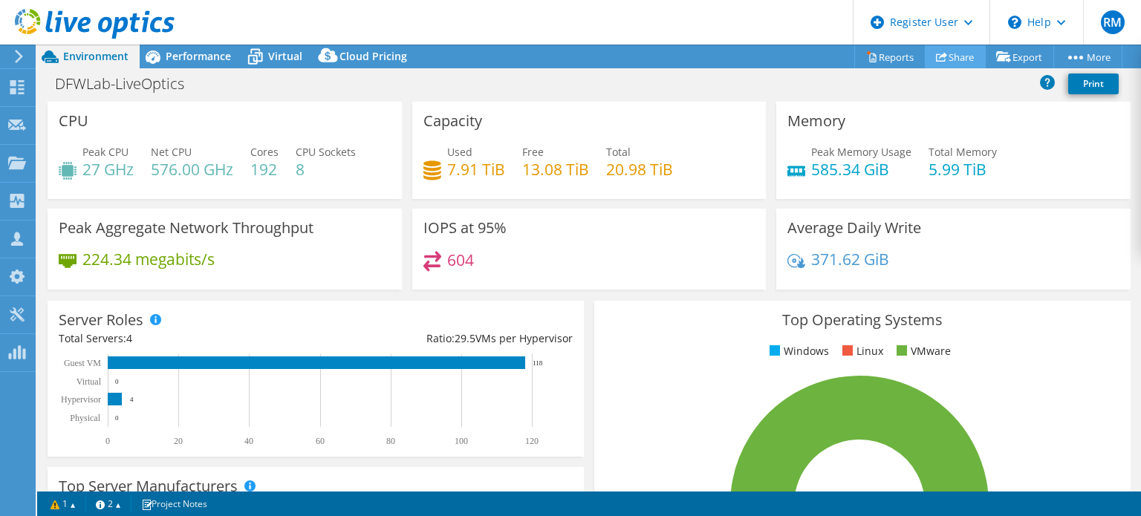
click at [937, 51] on icon at bounding box center [941, 56] width 11 height 11
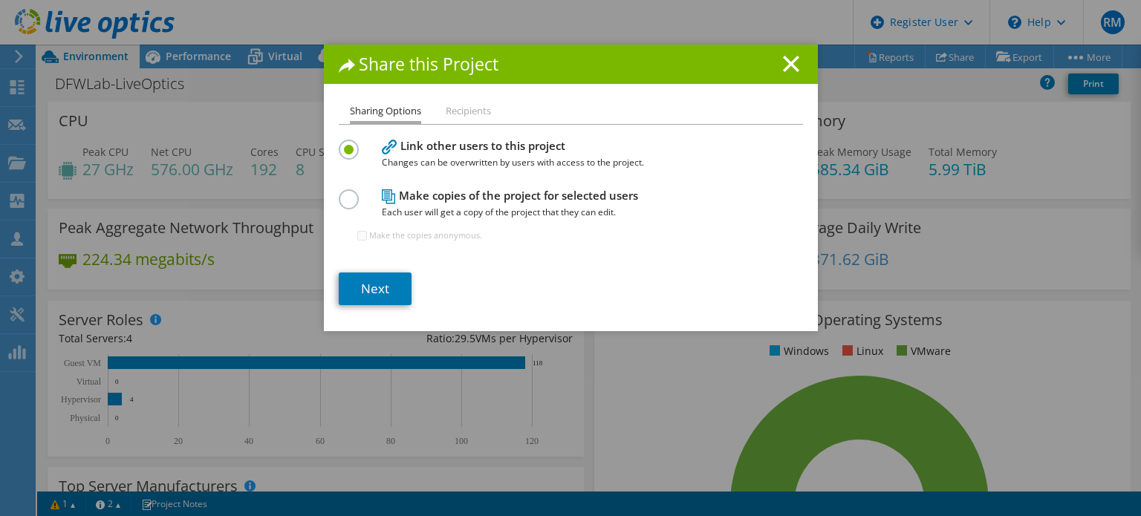
click at [775, 72] on h1 "Share this Project" at bounding box center [571, 64] width 464 height 17
click at [784, 69] on line at bounding box center [791, 63] width 15 height 15
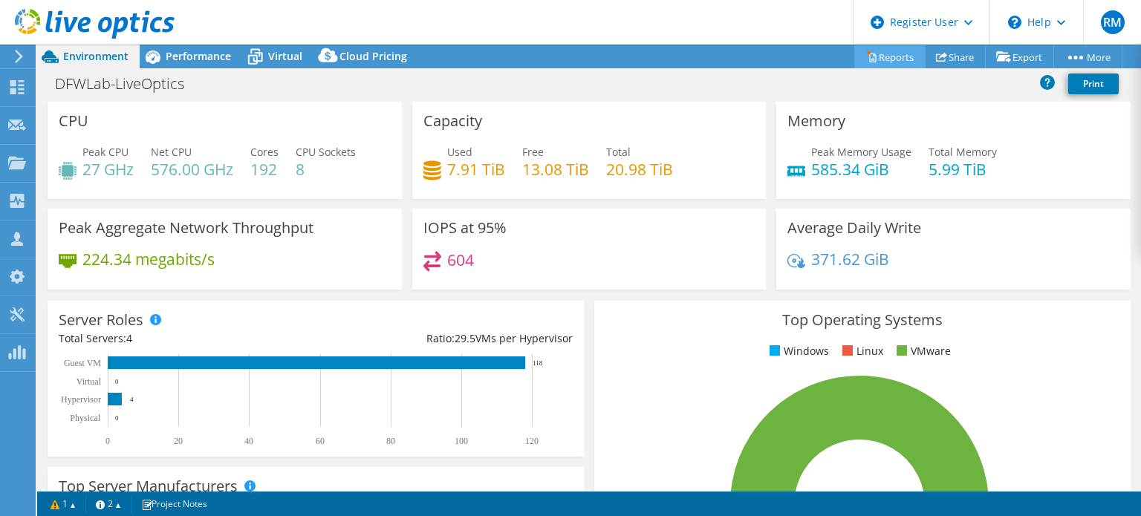
click at [893, 65] on link "Reports" at bounding box center [889, 56] width 71 height 23
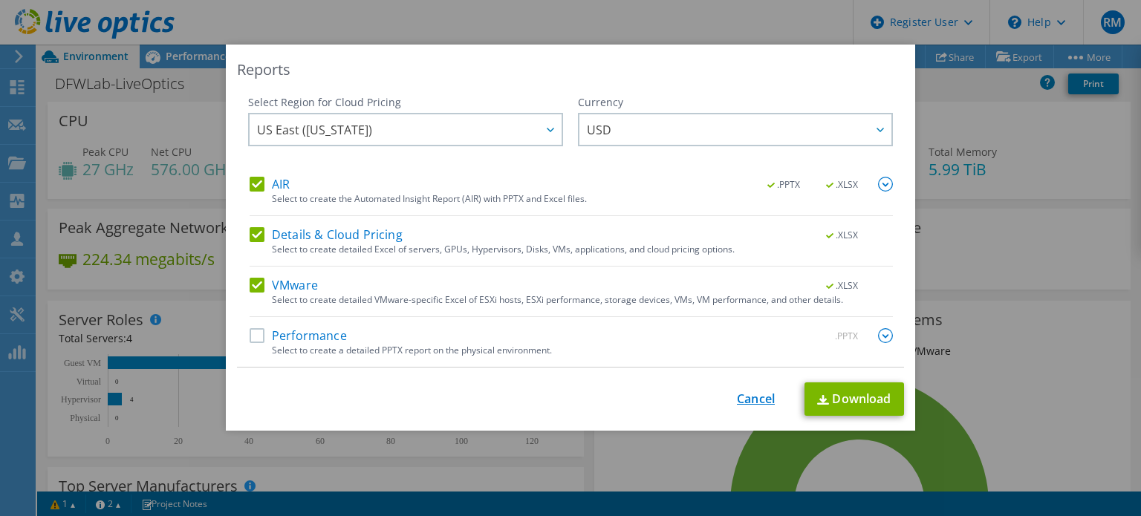
click at [747, 406] on link "Cancel" at bounding box center [756, 399] width 38 height 14
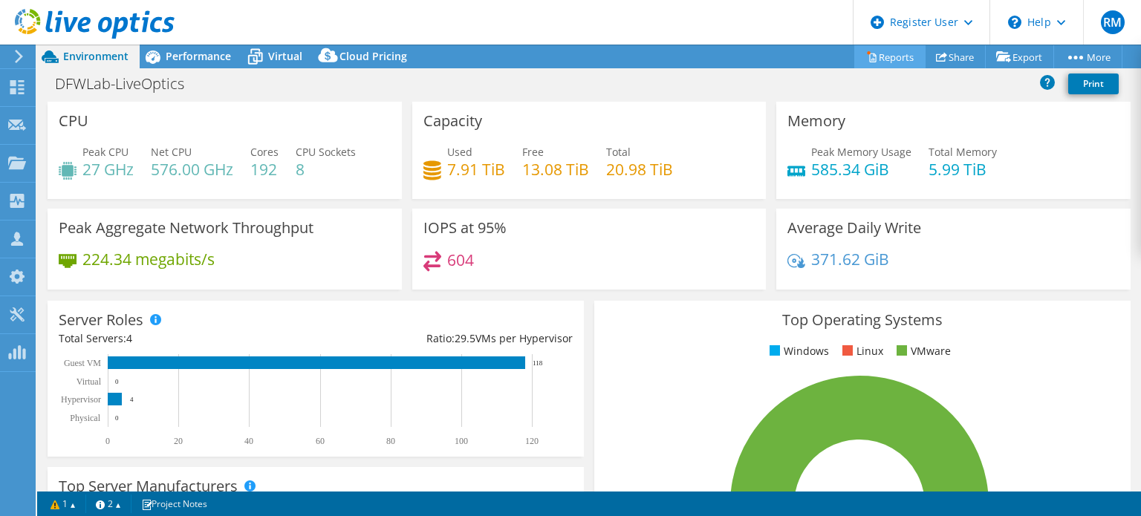
click at [871, 61] on link "Reports" at bounding box center [889, 56] width 71 height 23
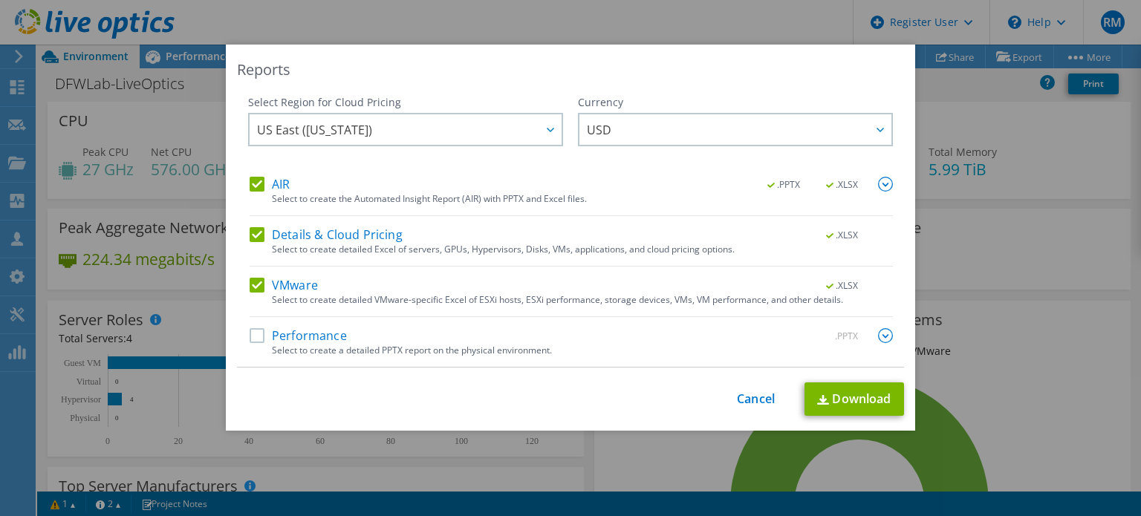
click at [978, 195] on div "Reports Select Region for Cloud Pricing Asia Pacific ([GEOGRAPHIC_DATA]) [GEOGR…" at bounding box center [570, 258] width 1141 height 427
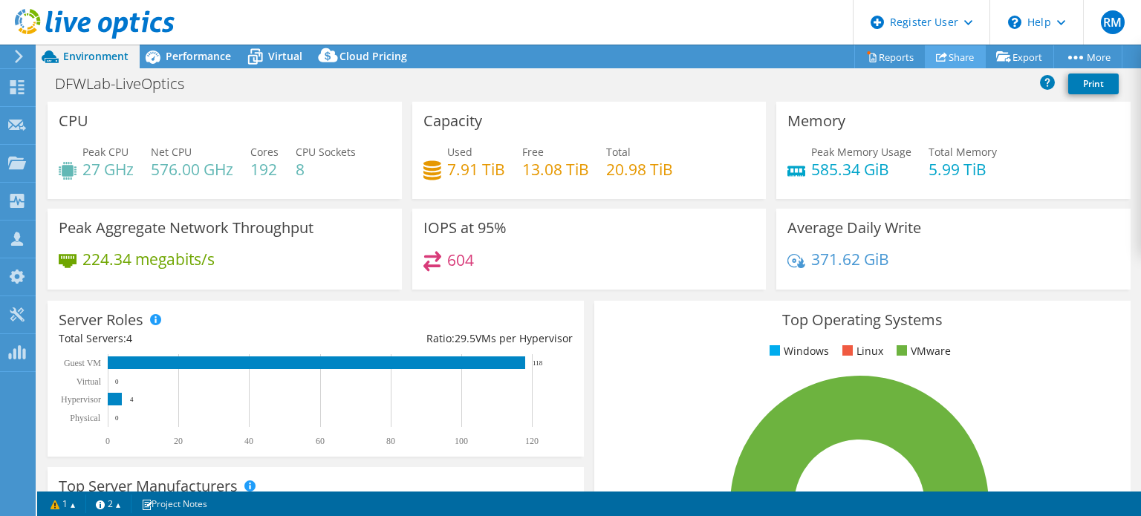
click at [945, 65] on link "Share" at bounding box center [955, 56] width 61 height 23
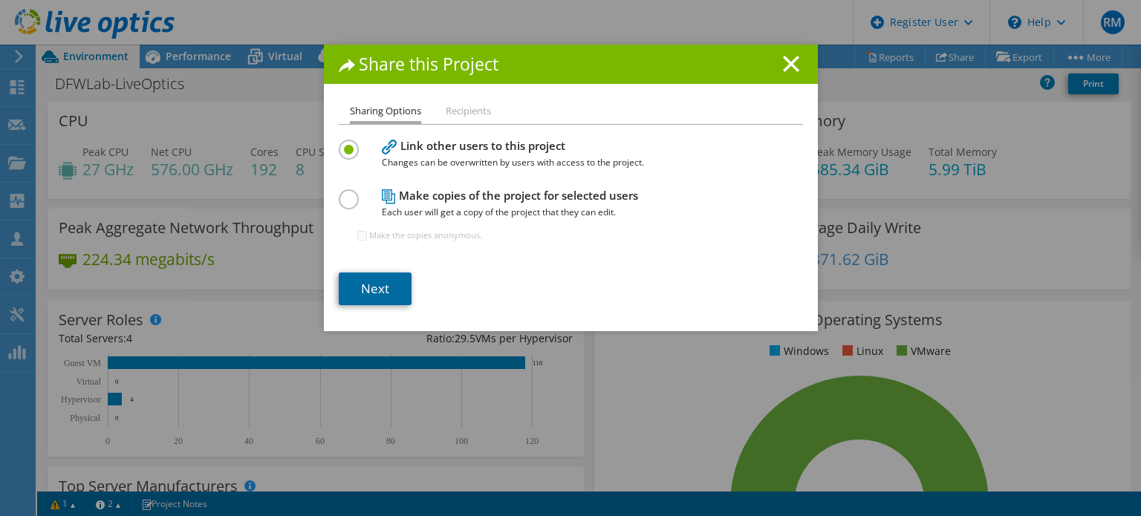
click at [382, 284] on link "Next" at bounding box center [375, 289] width 73 height 33
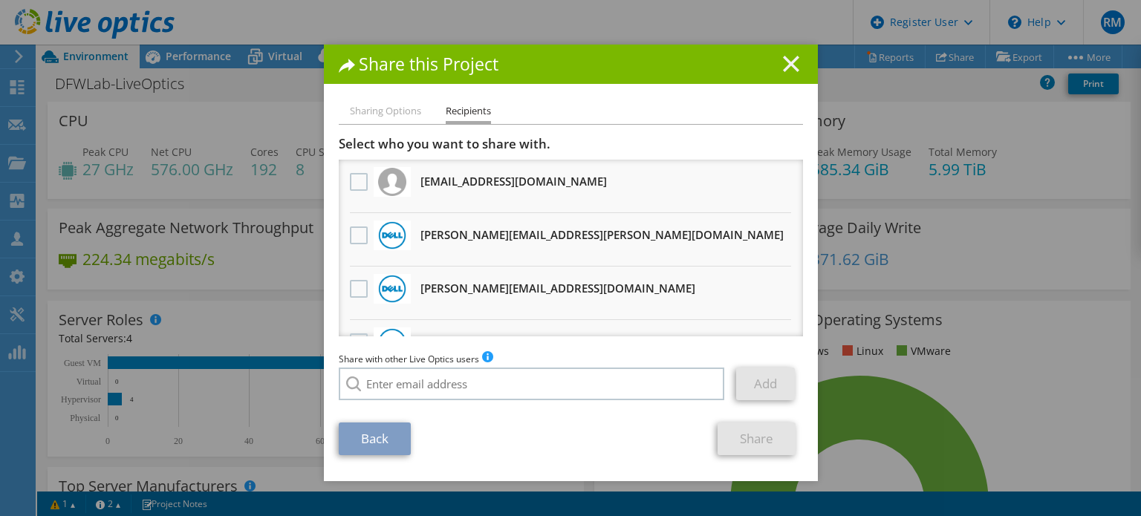
click at [784, 65] on line at bounding box center [791, 63] width 15 height 15
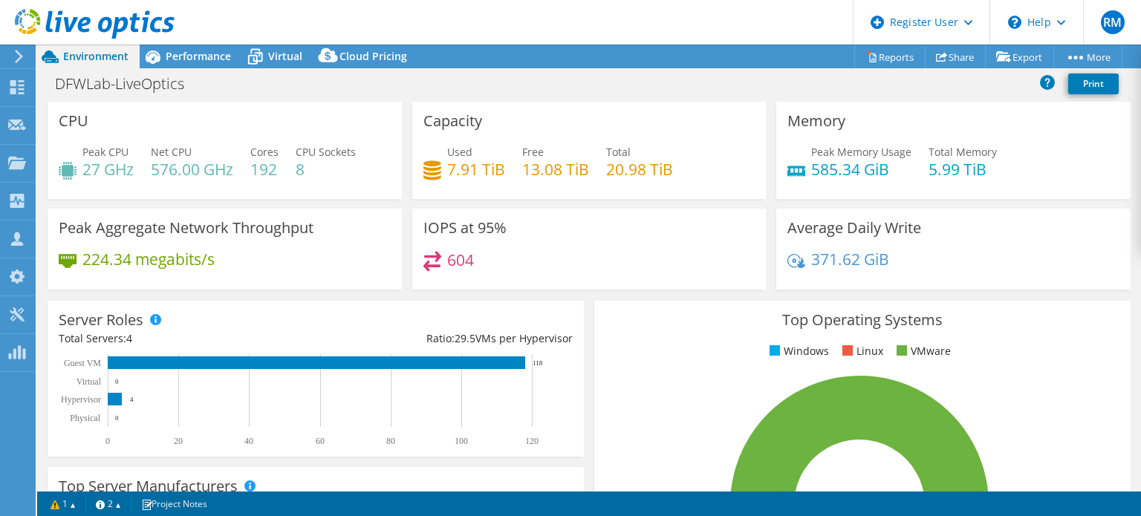
click at [686, 27] on header "RM Dell User [PERSON_NAME] [PERSON_NAME][EMAIL_ADDRESS][PERSON_NAME][DOMAIN_NAM…" at bounding box center [570, 22] width 1141 height 45
click at [867, 50] on link "Reports" at bounding box center [889, 56] width 71 height 23
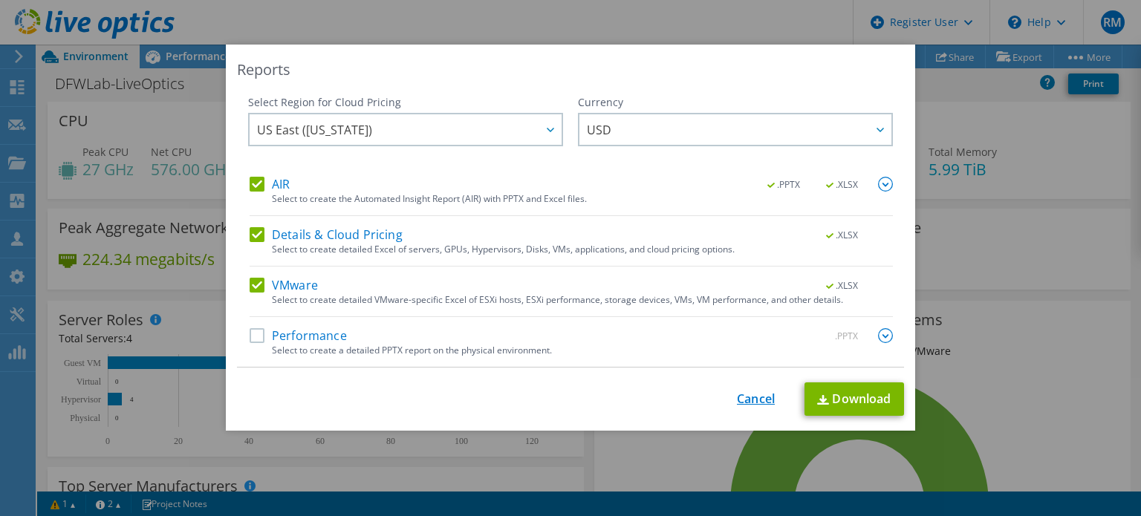
click at [739, 400] on link "Cancel" at bounding box center [756, 399] width 38 height 14
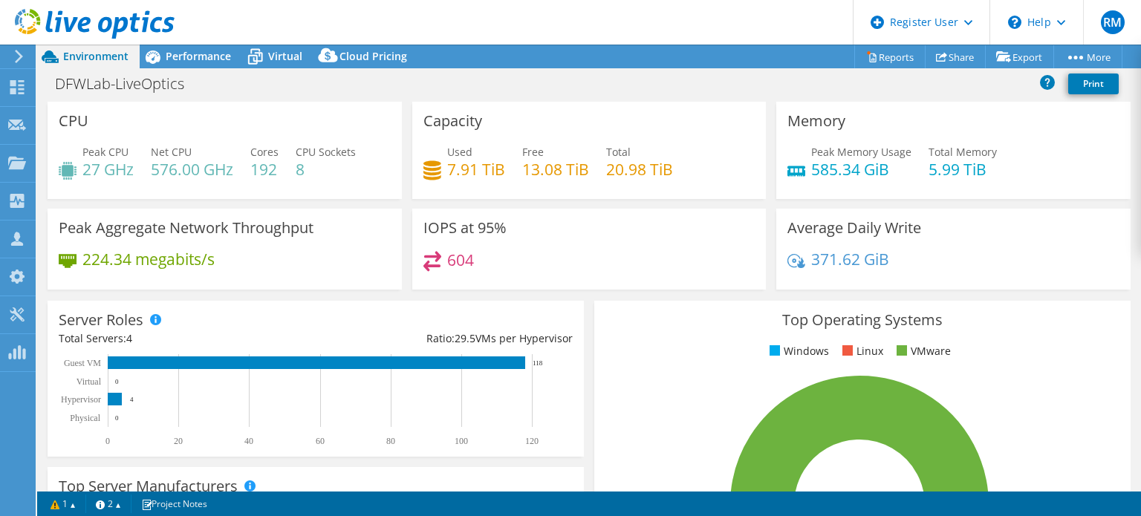
drag, startPoint x: 605, startPoint y: 44, endPoint x: 564, endPoint y: 27, distance: 44.3
drag, startPoint x: 564, startPoint y: 27, endPoint x: 484, endPoint y: 13, distance: 81.3
click at [484, 13] on header "RM Dell User [PERSON_NAME] [PERSON_NAME][EMAIL_ADDRESS][PERSON_NAME][DOMAIN_NAM…" at bounding box center [570, 22] width 1141 height 45
click at [481, 39] on header "RM Dell User [PERSON_NAME] [PERSON_NAME][EMAIL_ADDRESS][PERSON_NAME][DOMAIN_NAM…" at bounding box center [570, 22] width 1141 height 45
